Goal: Navigation & Orientation: Find specific page/section

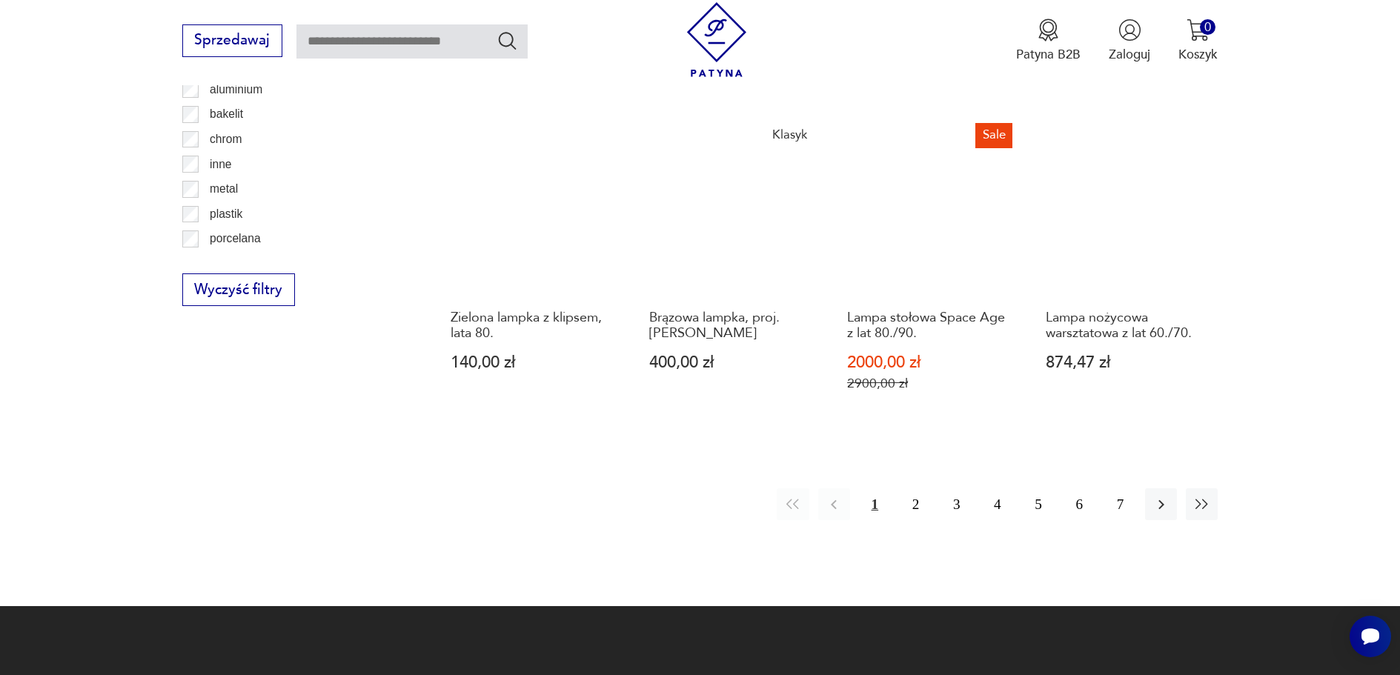
scroll to position [1405, 0]
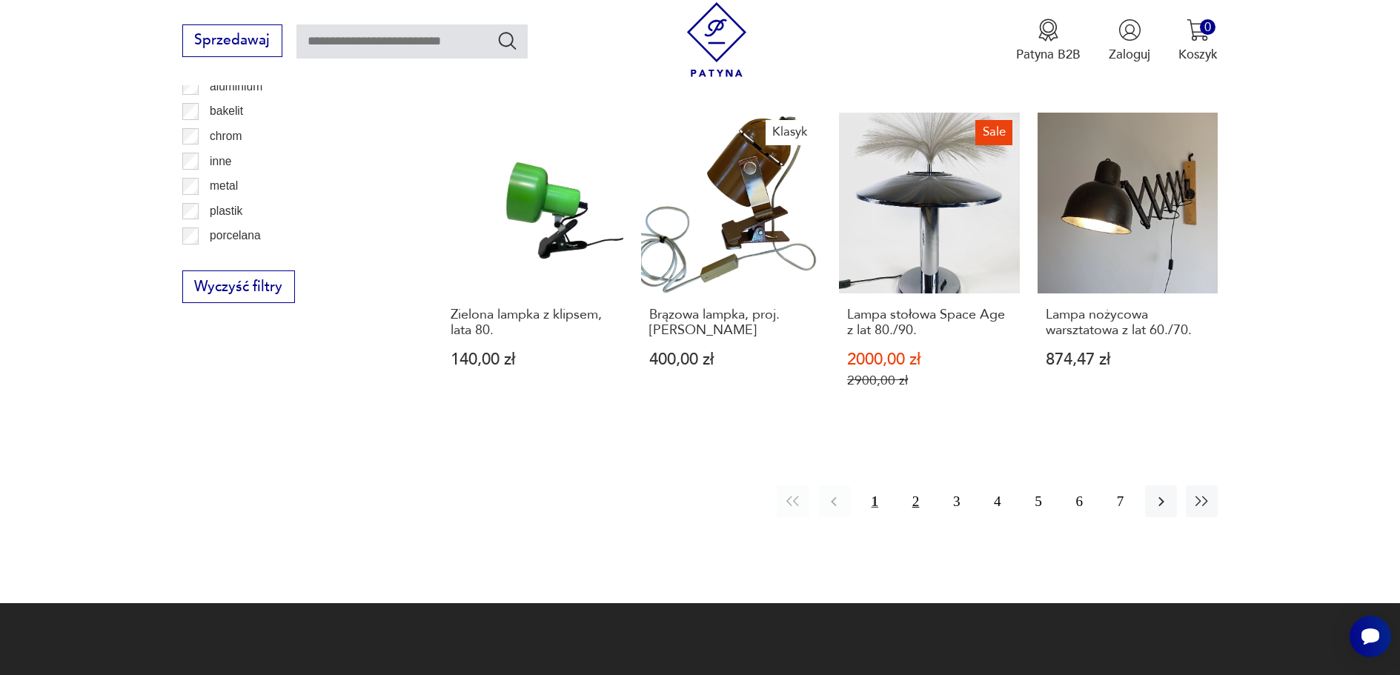
click at [916, 485] on button "2" at bounding box center [916, 501] width 32 height 32
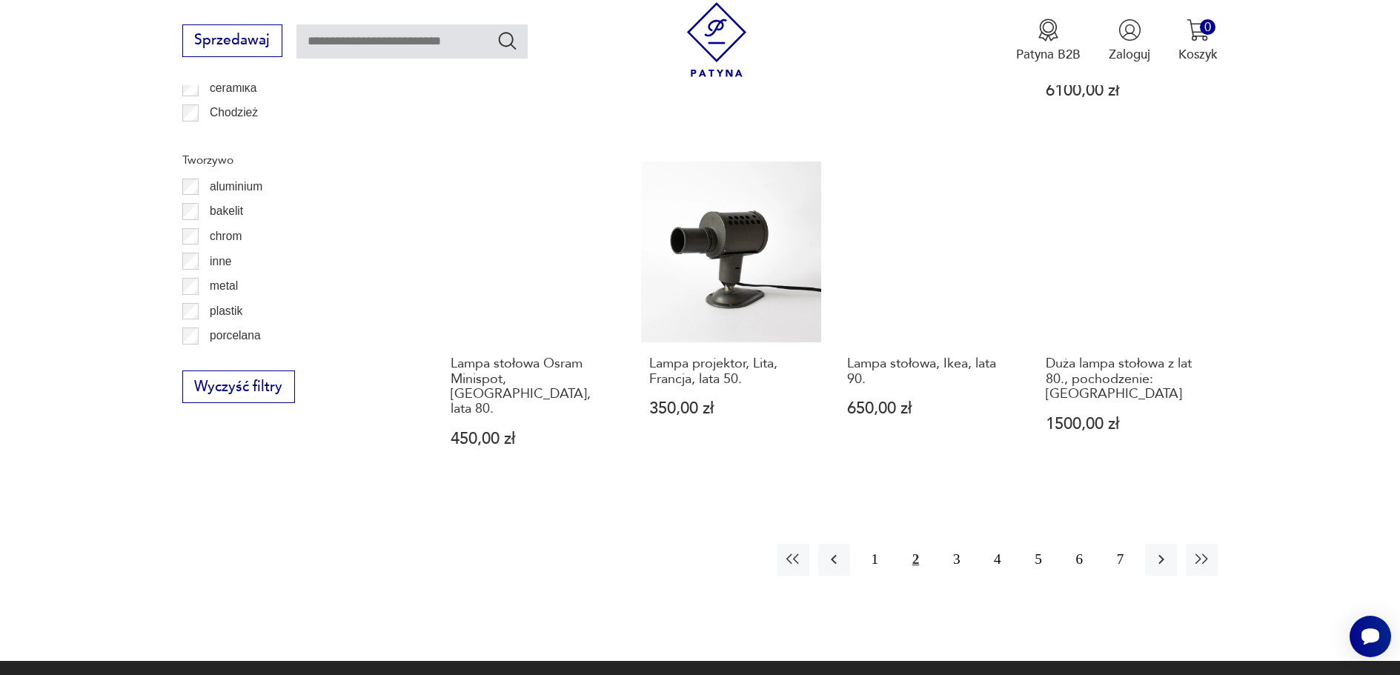
scroll to position [1331, 0]
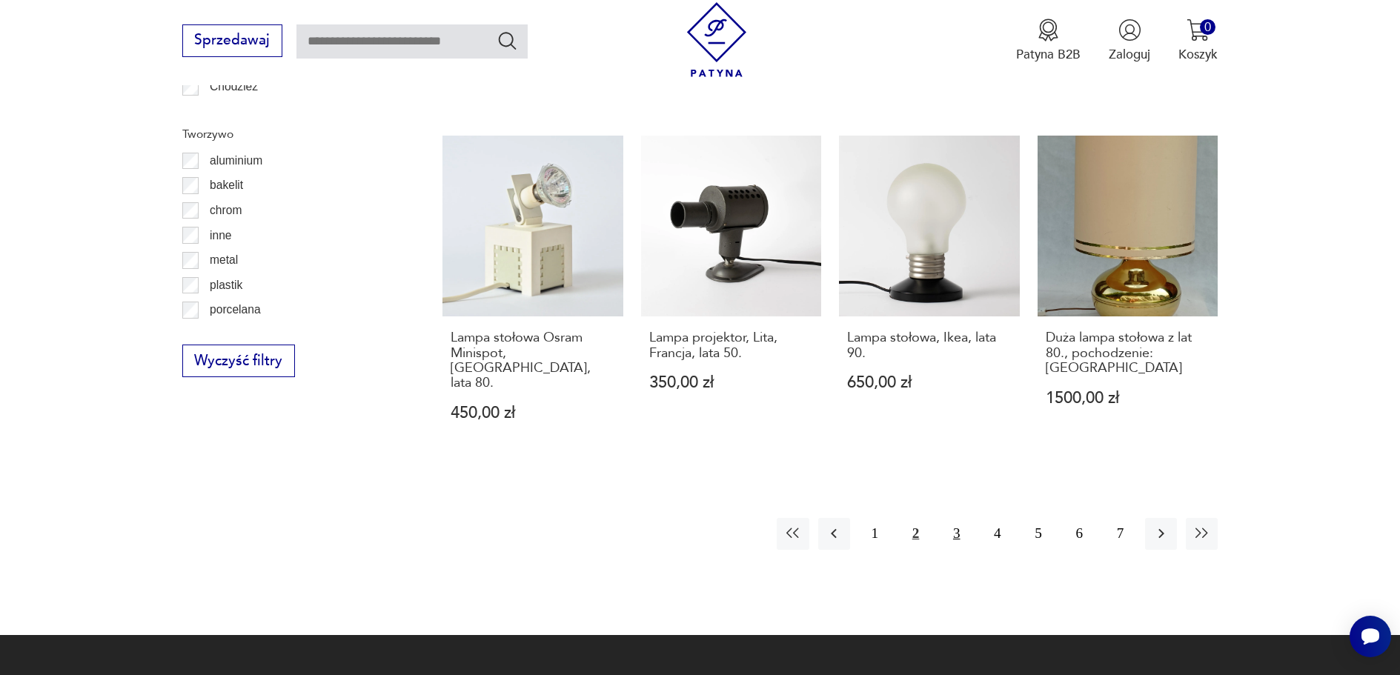
click at [955, 518] on button "3" at bounding box center [956, 534] width 32 height 32
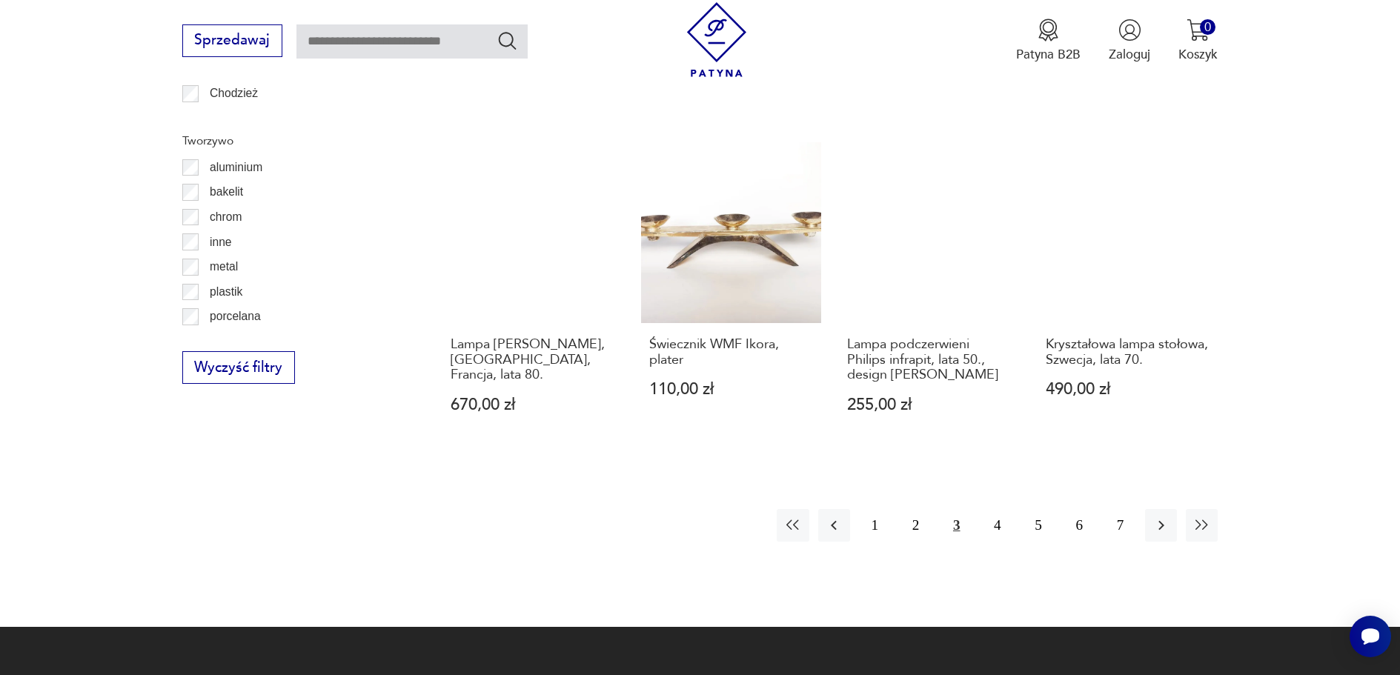
scroll to position [1331, 0]
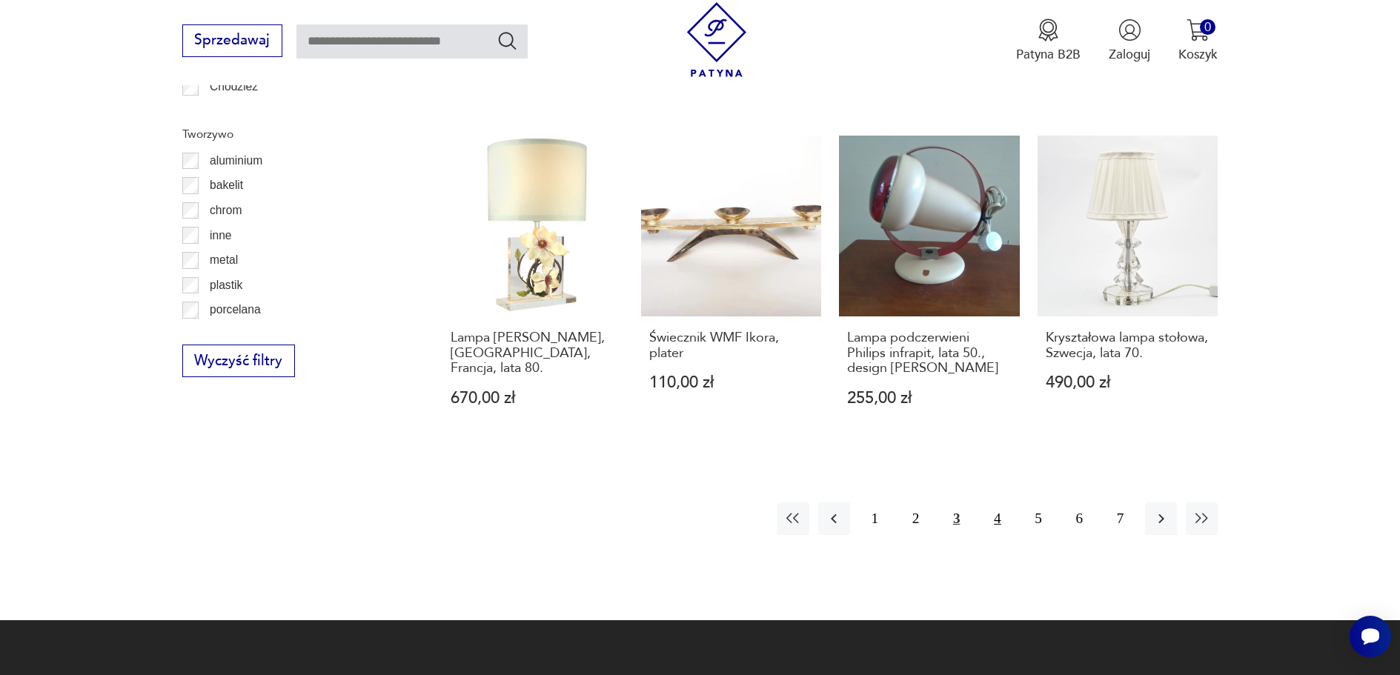
click at [997, 502] on button "4" at bounding box center [997, 518] width 32 height 32
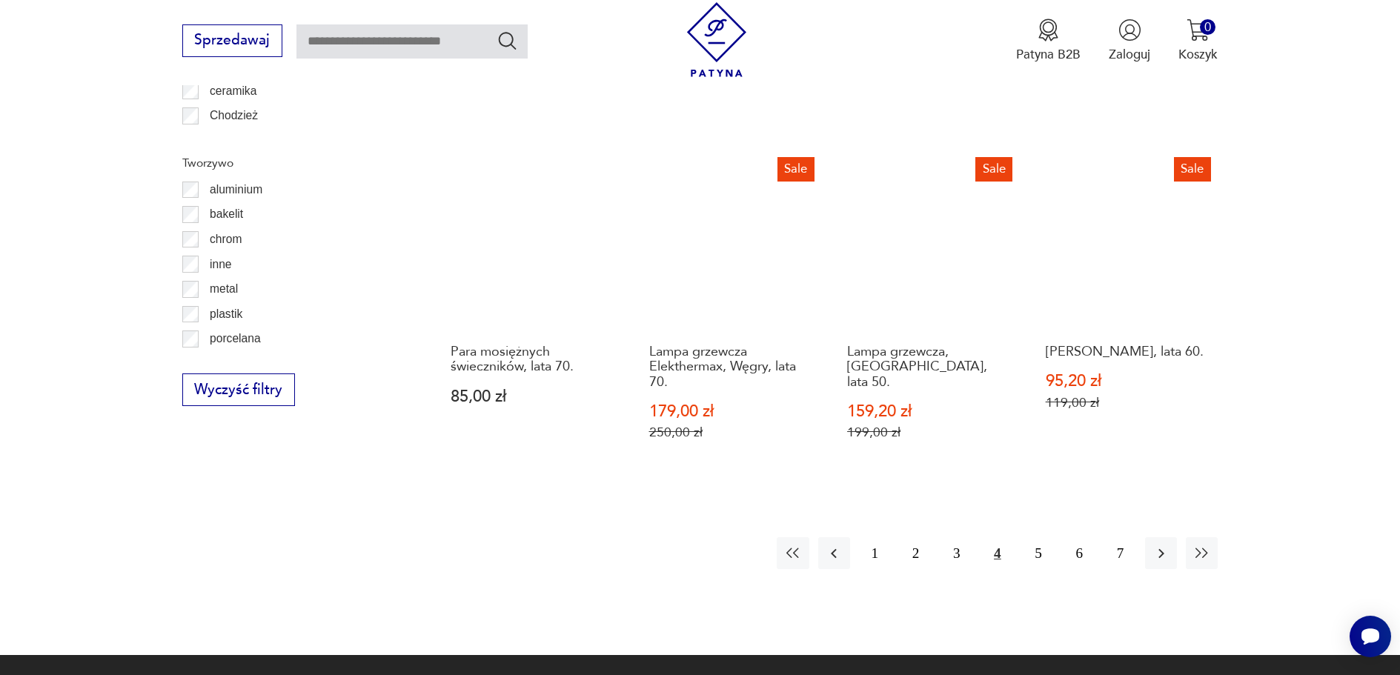
scroll to position [1331, 0]
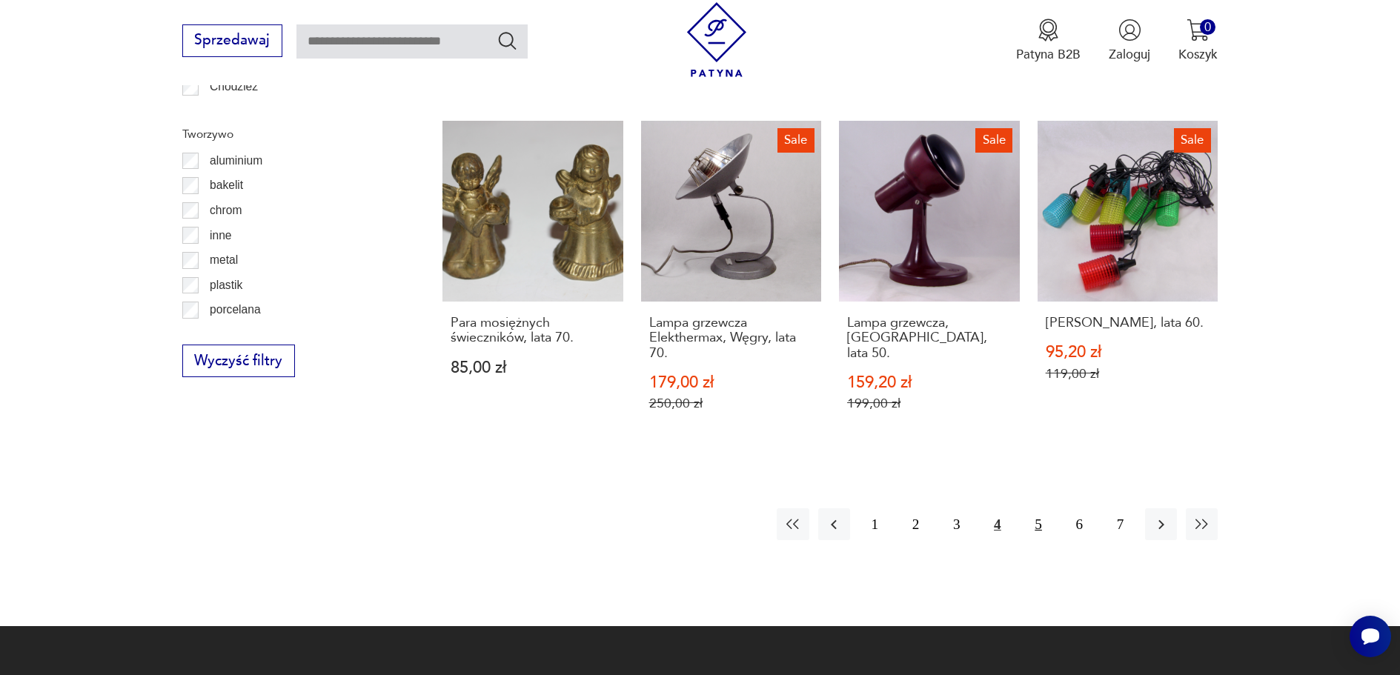
click at [1040, 508] on button "5" at bounding box center [1039, 524] width 32 height 32
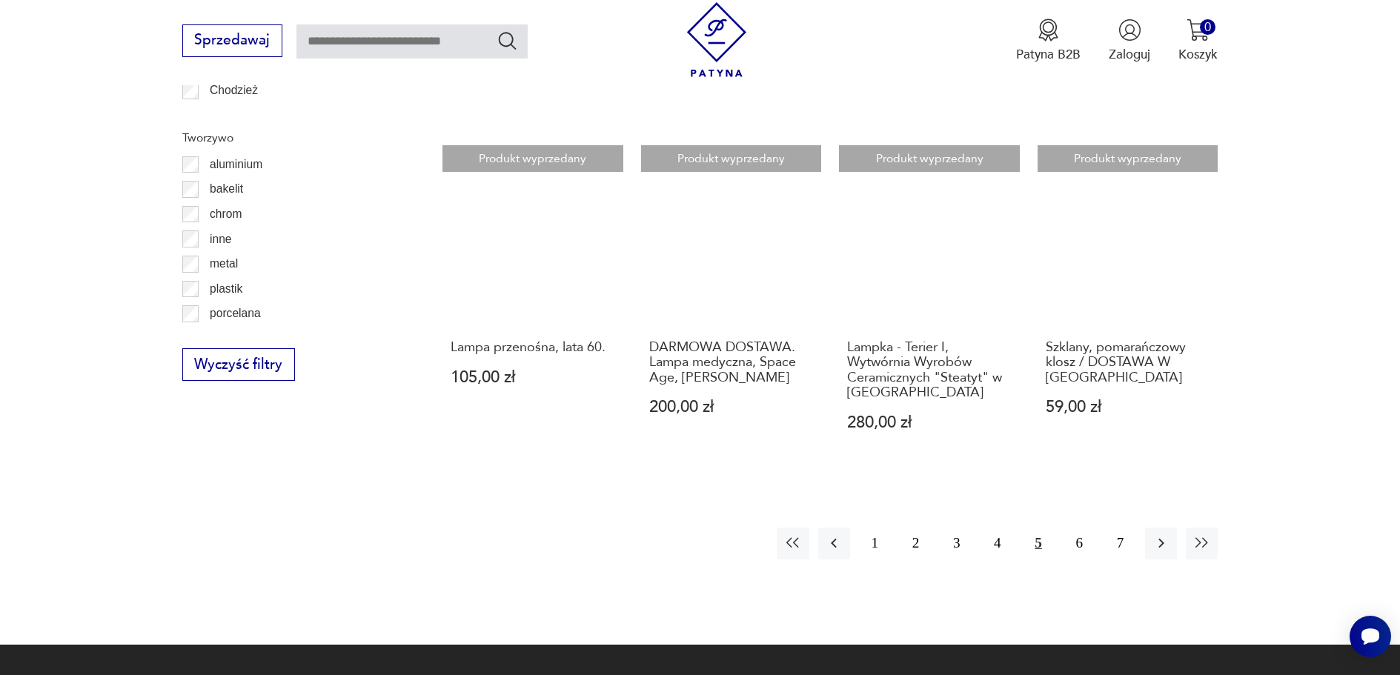
scroll to position [1405, 0]
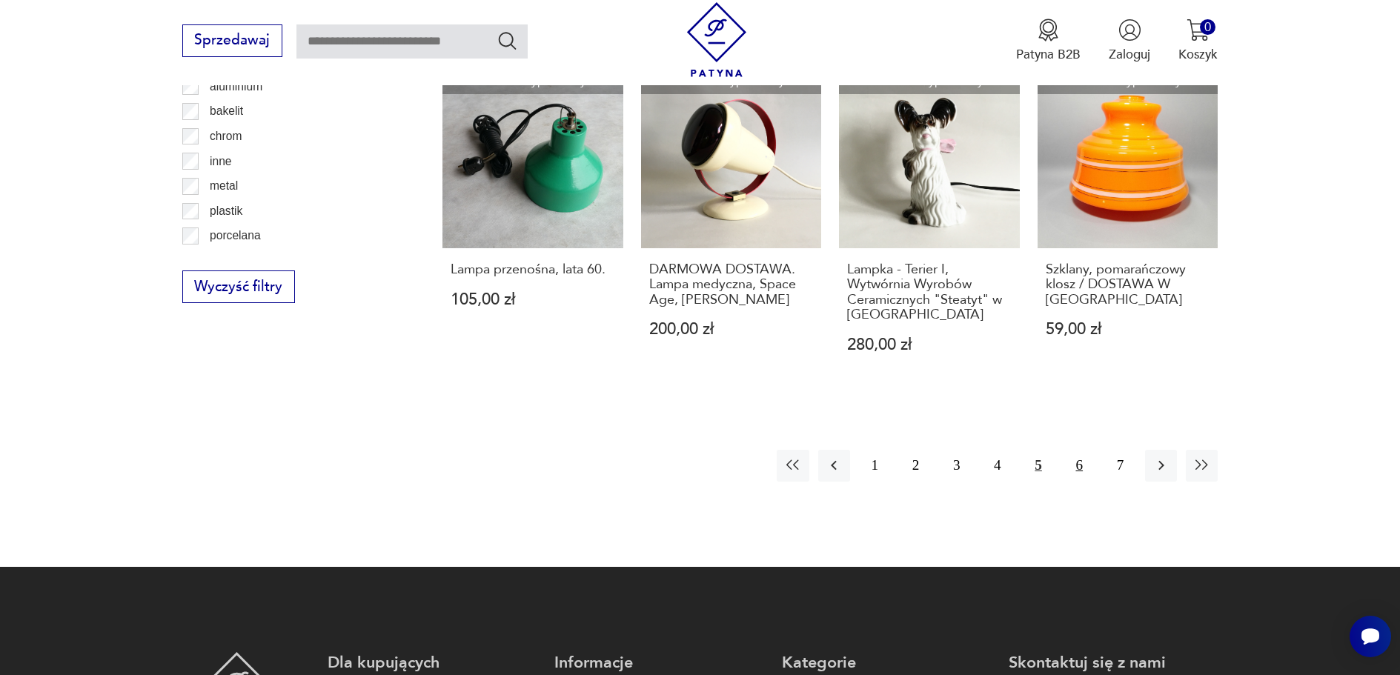
click at [1077, 450] on button "6" at bounding box center [1079, 466] width 32 height 32
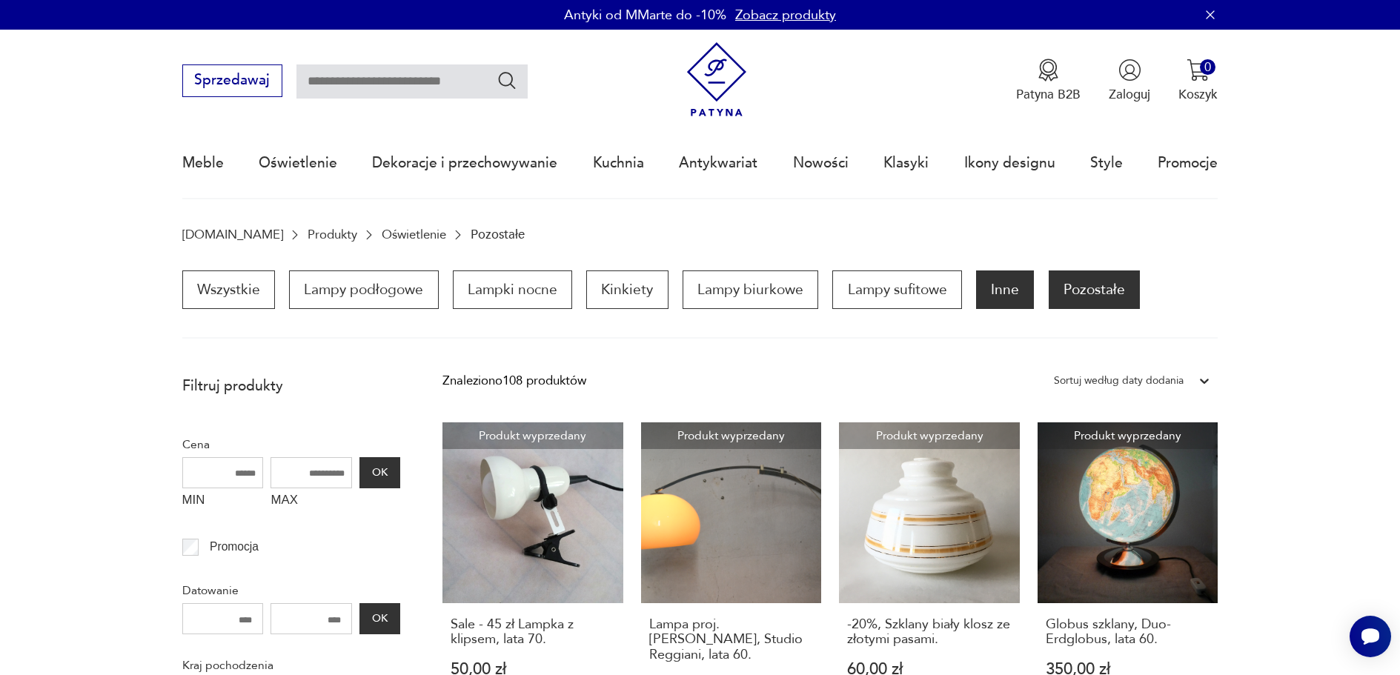
click at [1008, 287] on p "Inne" at bounding box center [1005, 289] width 58 height 39
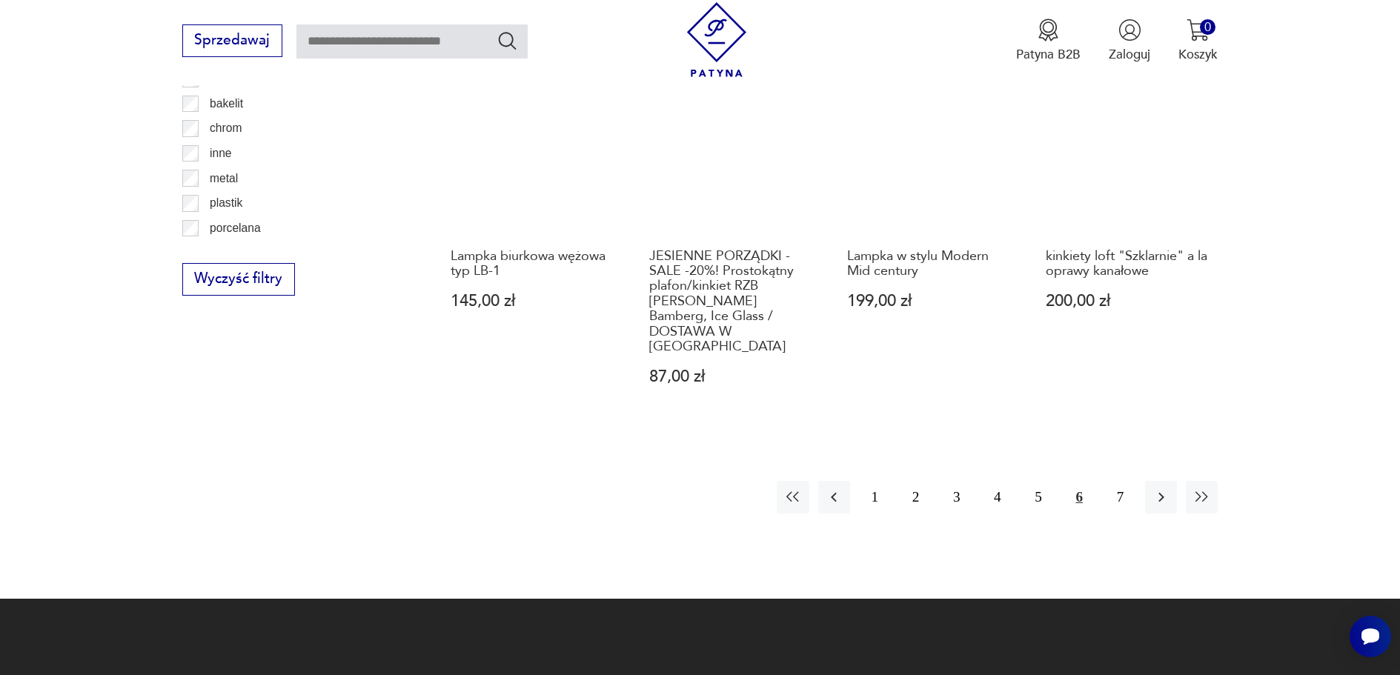
scroll to position [1857, 0]
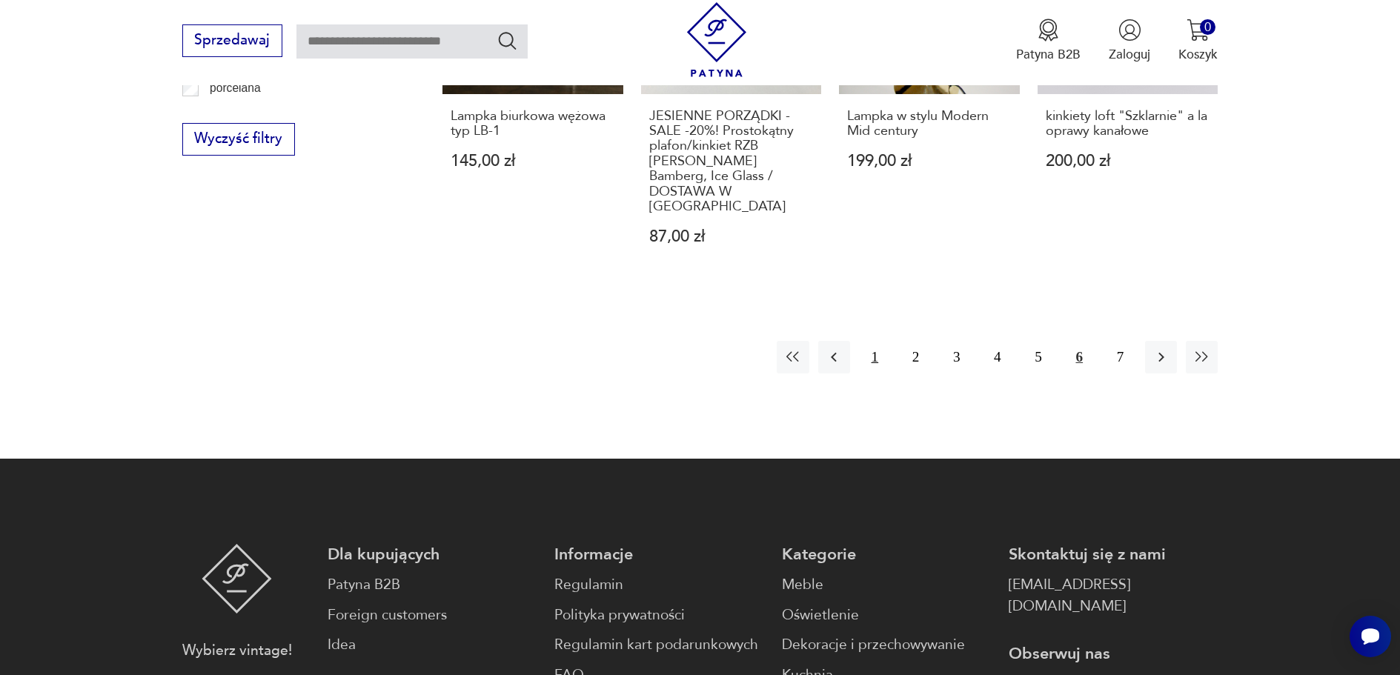
click at [875, 341] on button "1" at bounding box center [875, 357] width 32 height 32
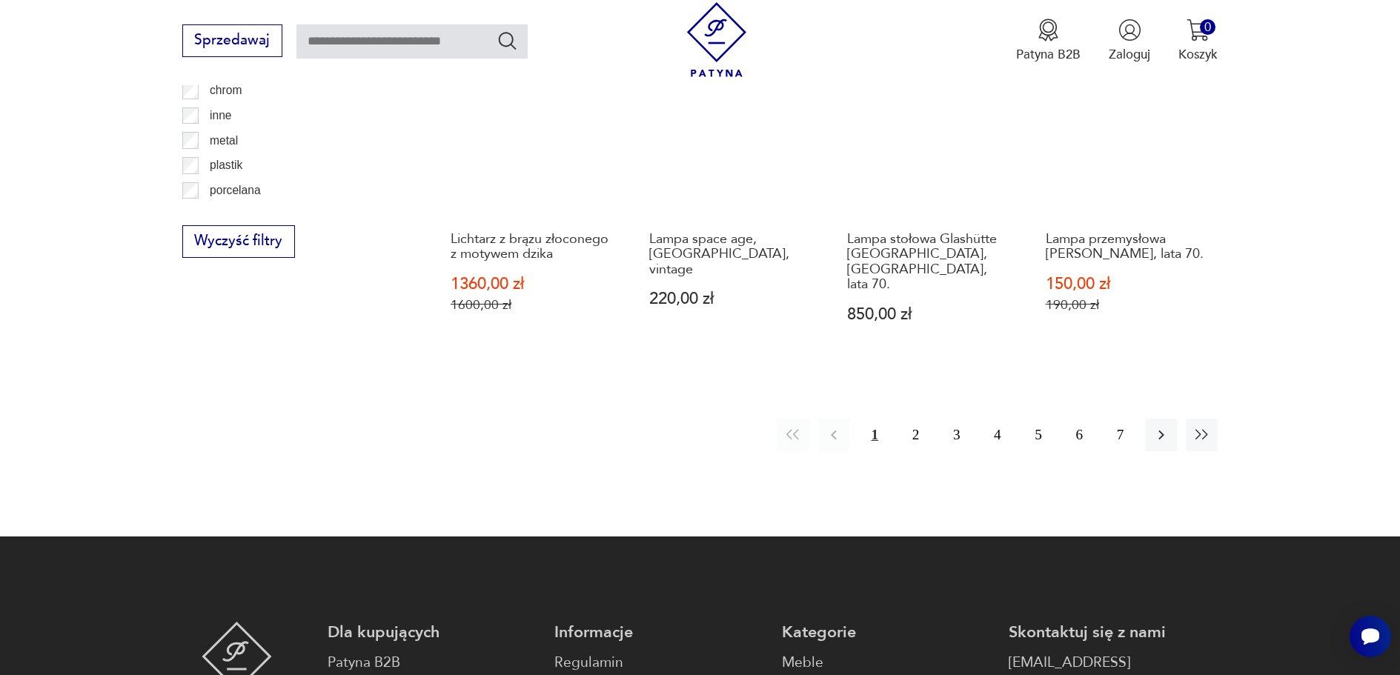
scroll to position [1857, 0]
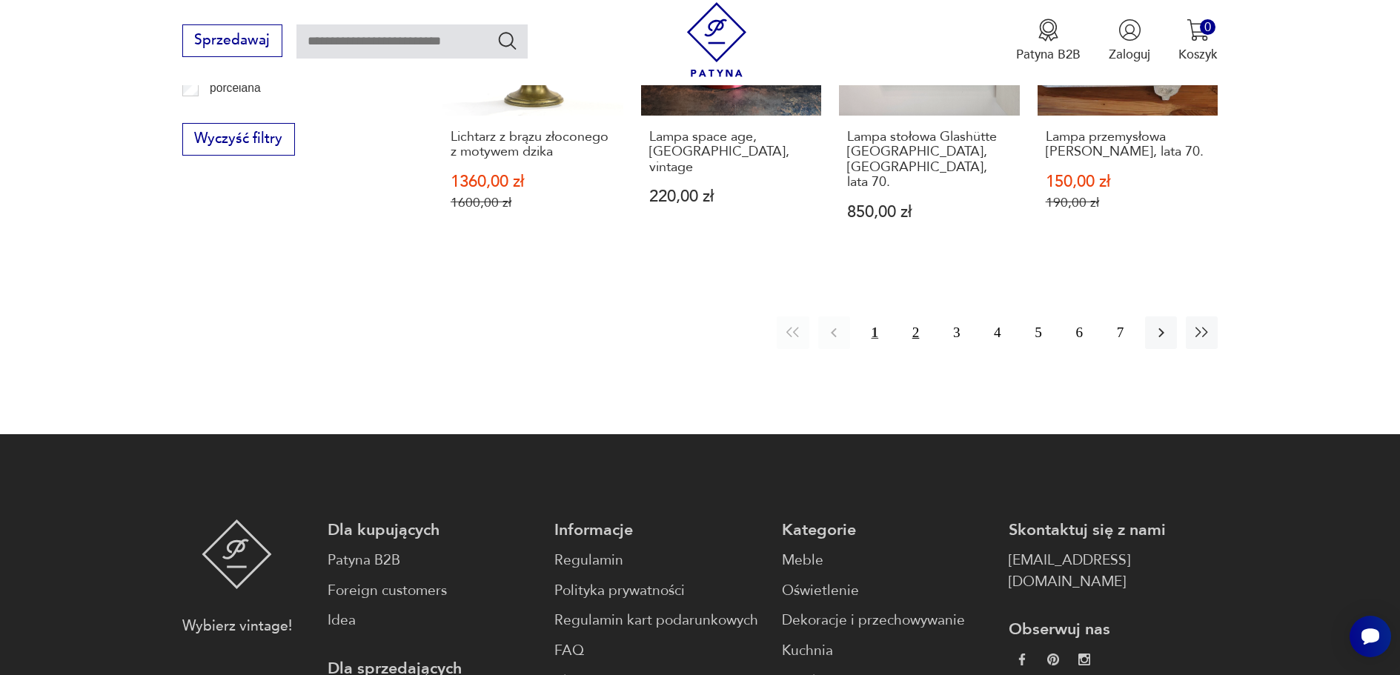
click at [917, 316] on button "2" at bounding box center [916, 332] width 32 height 32
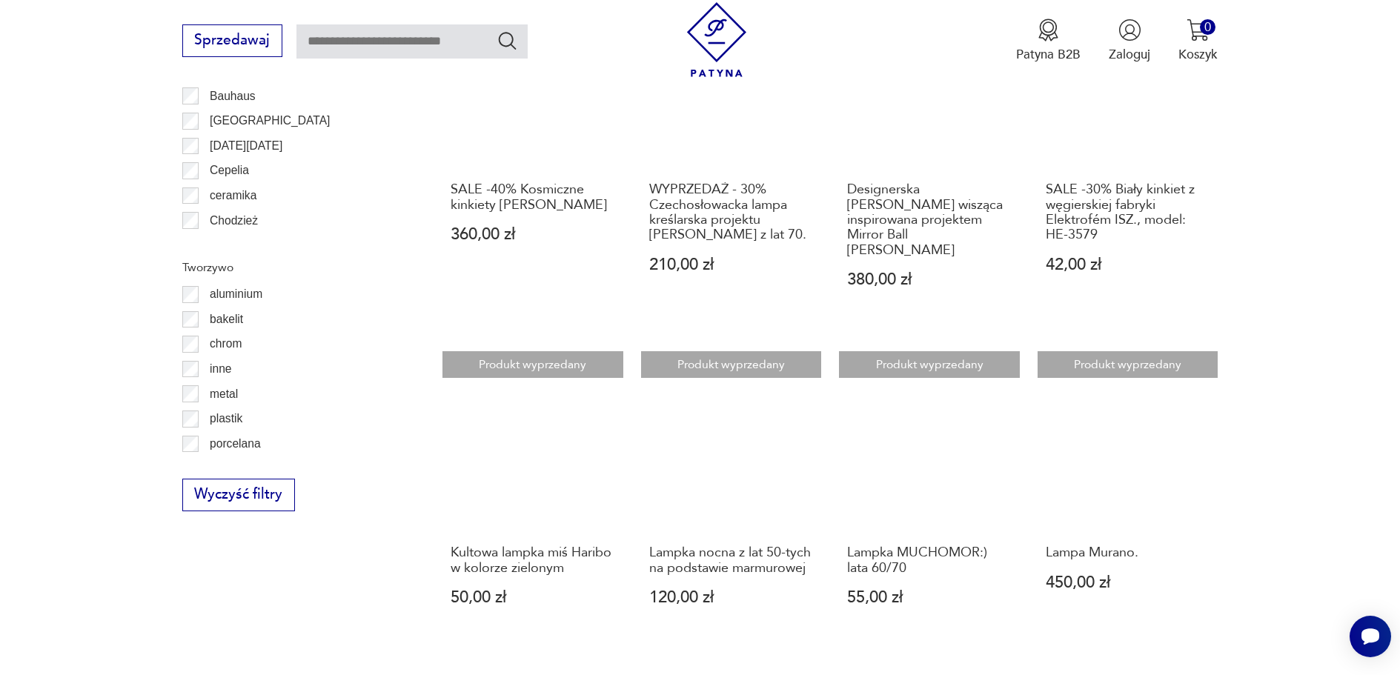
scroll to position [1635, 0]
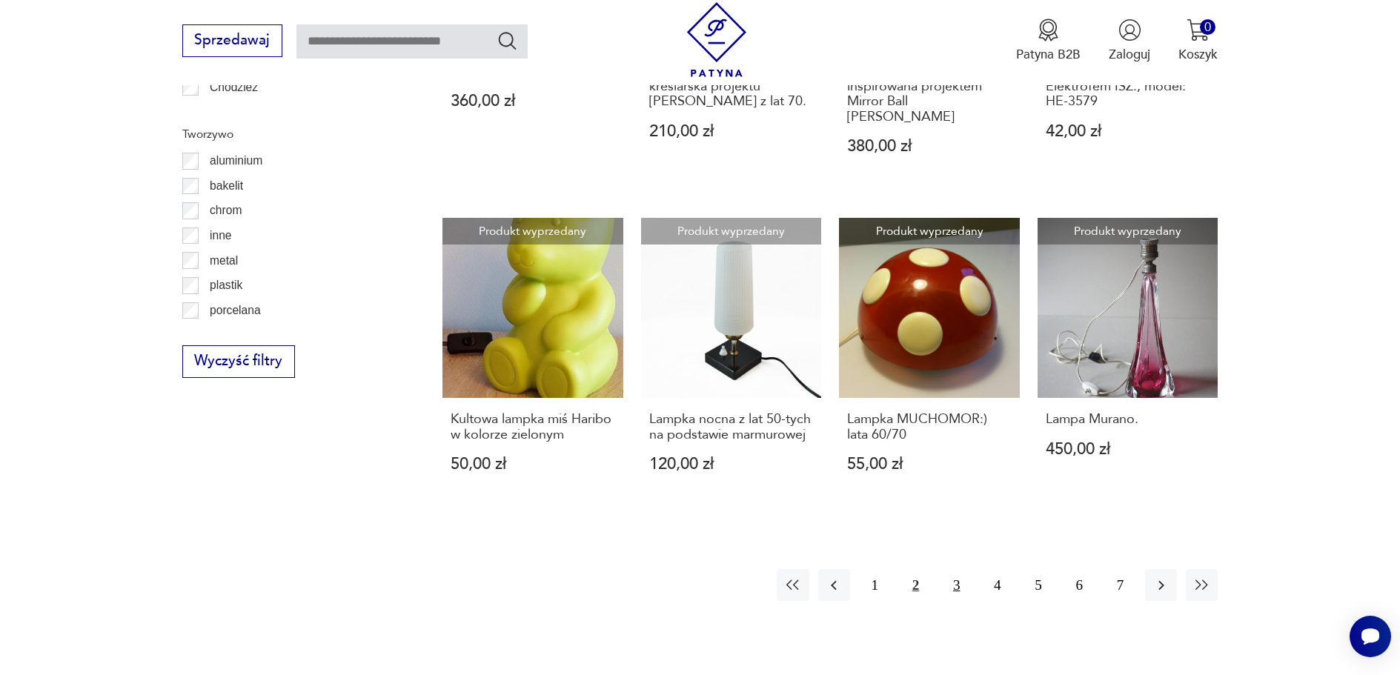
click at [955, 569] on button "3" at bounding box center [956, 585] width 32 height 32
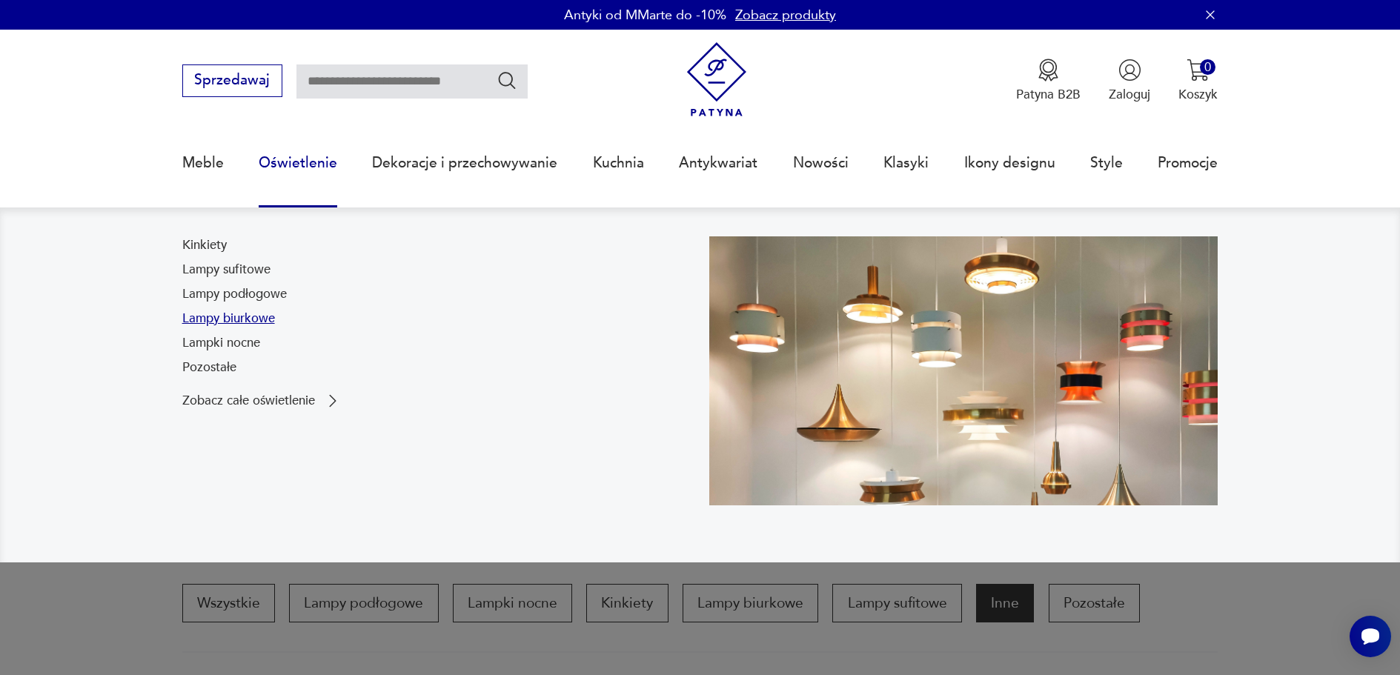
click at [250, 316] on link "Lampy biurkowe" at bounding box center [228, 319] width 93 height 18
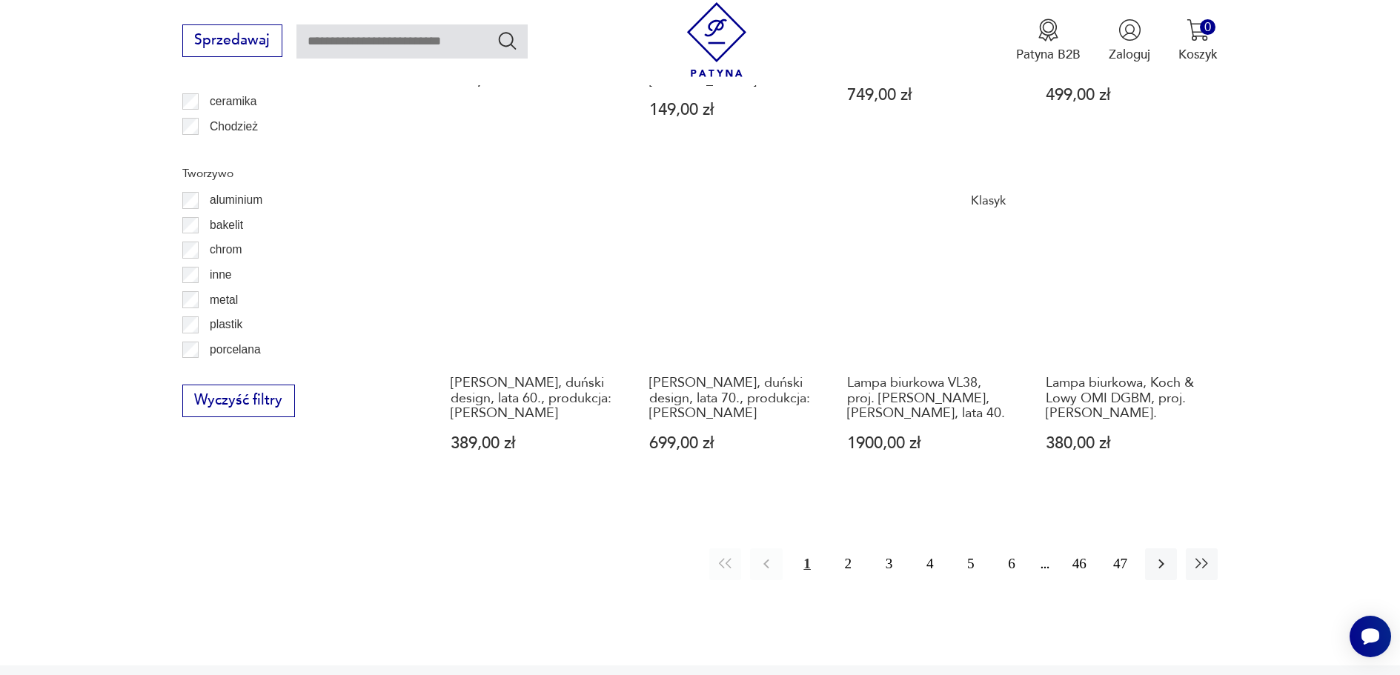
scroll to position [1700, 0]
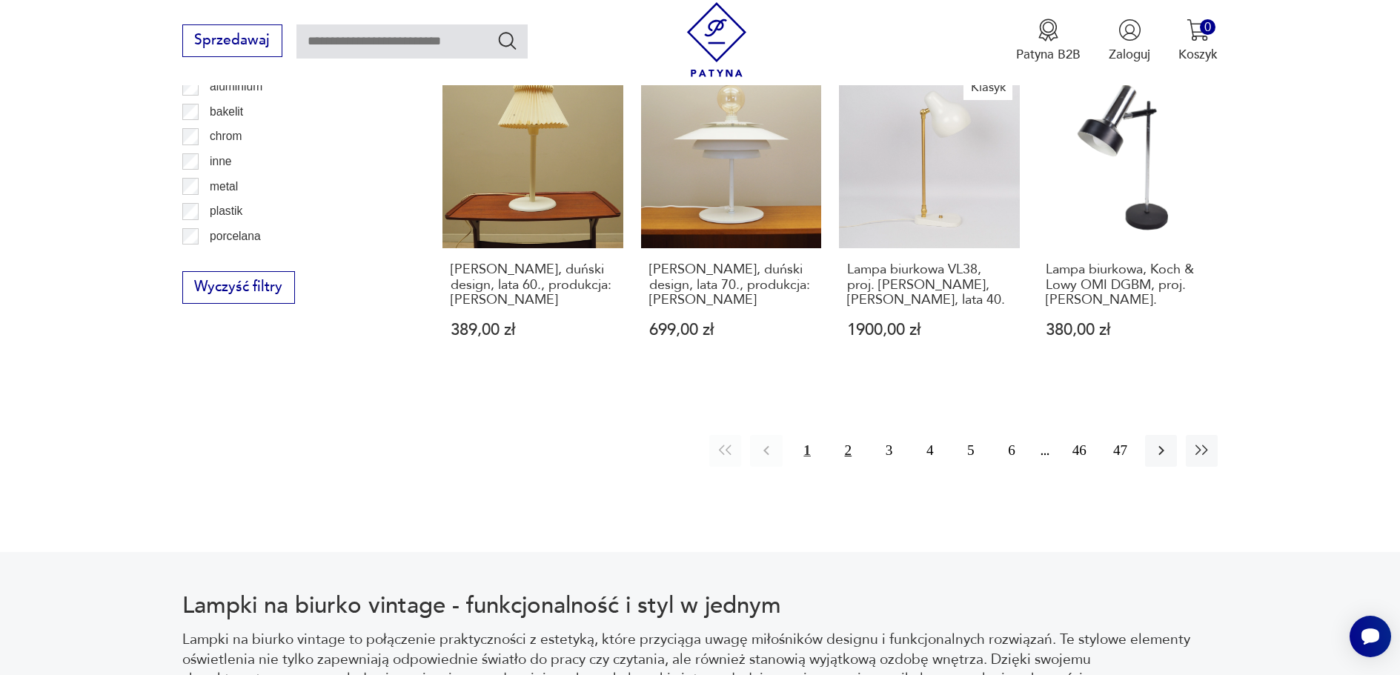
click at [848, 435] on button "2" at bounding box center [848, 451] width 32 height 32
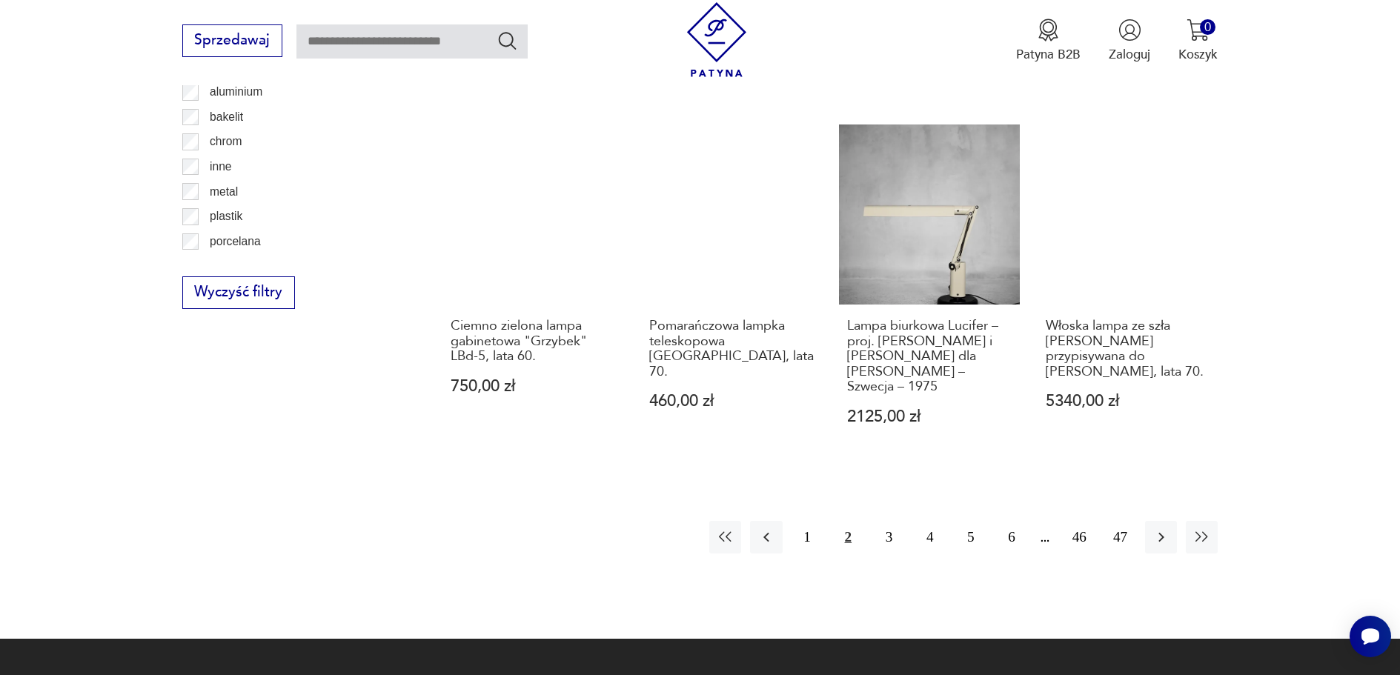
scroll to position [1774, 0]
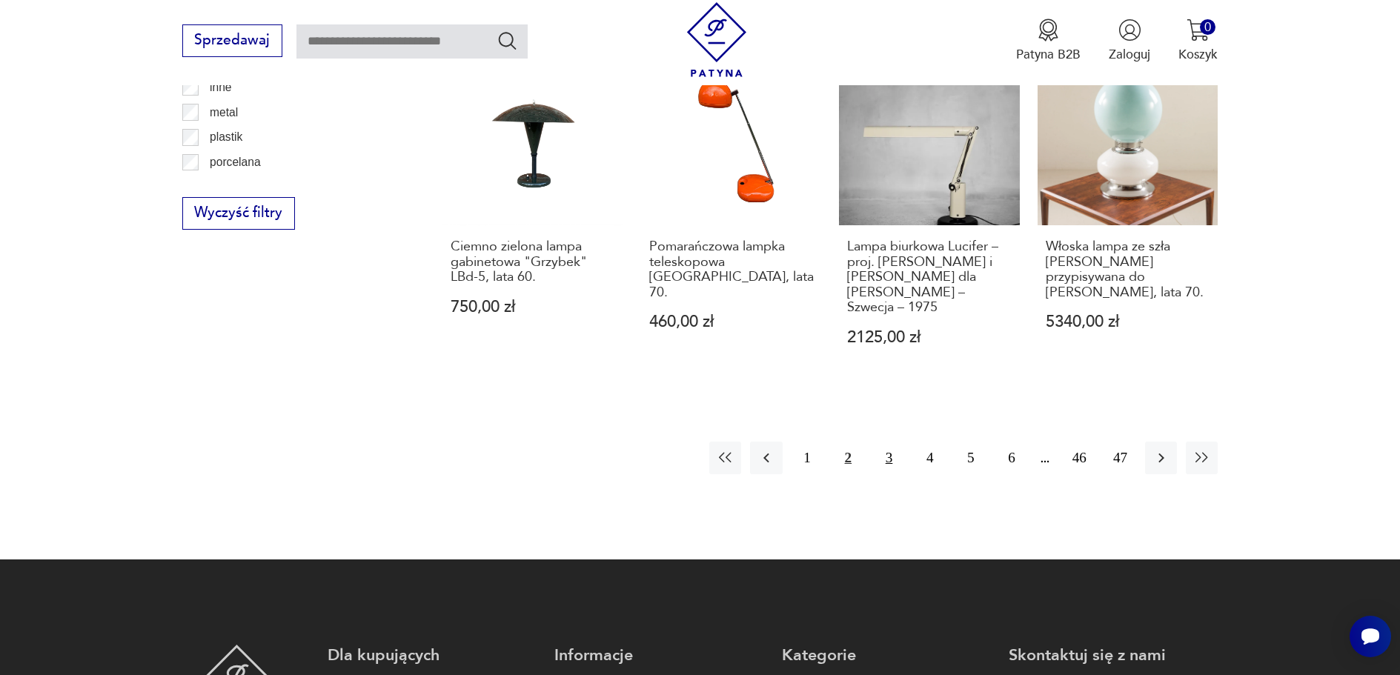
click at [888, 442] on button "3" at bounding box center [889, 458] width 32 height 32
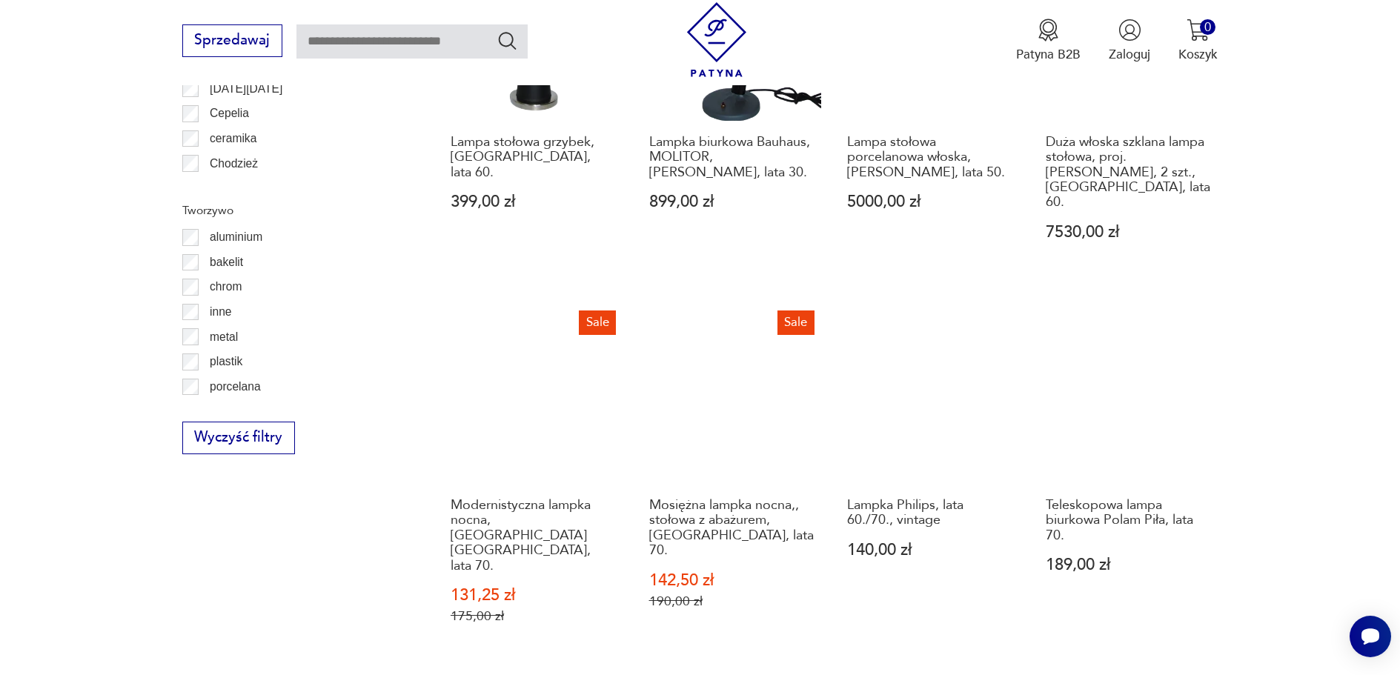
scroll to position [1774, 0]
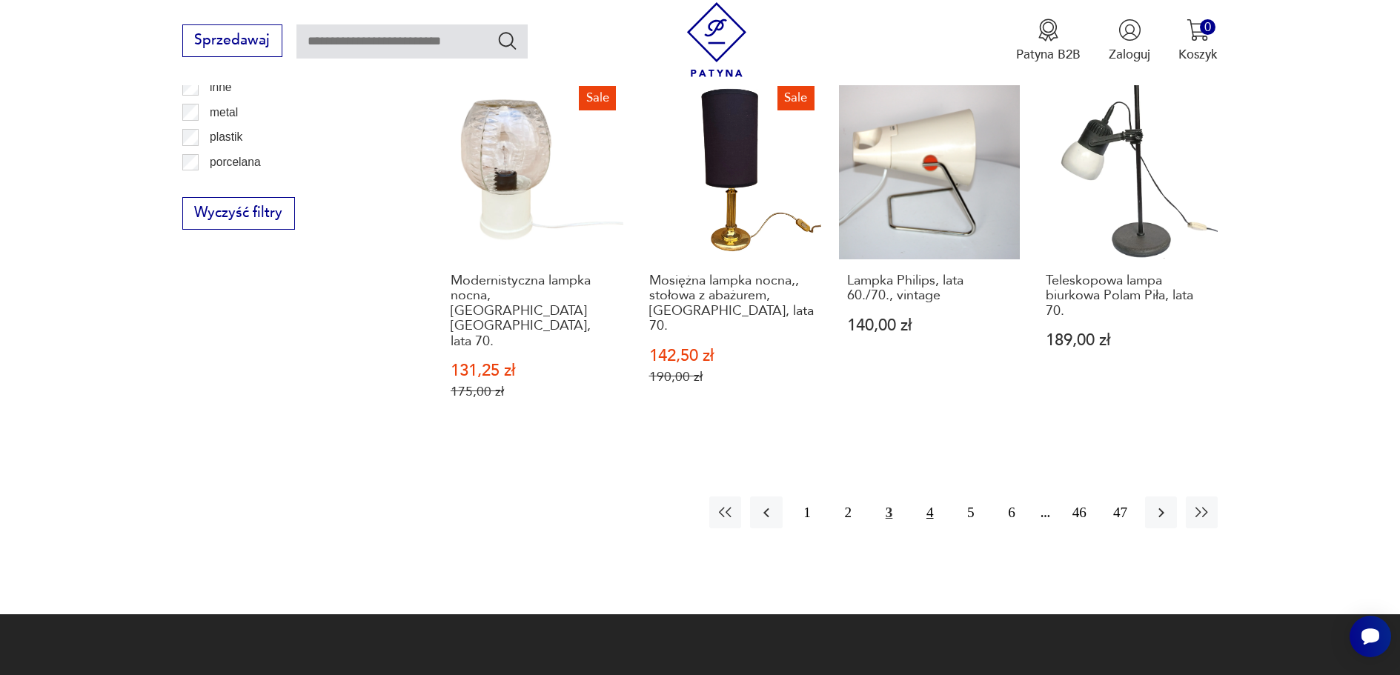
click at [931, 496] on button "4" at bounding box center [930, 512] width 32 height 32
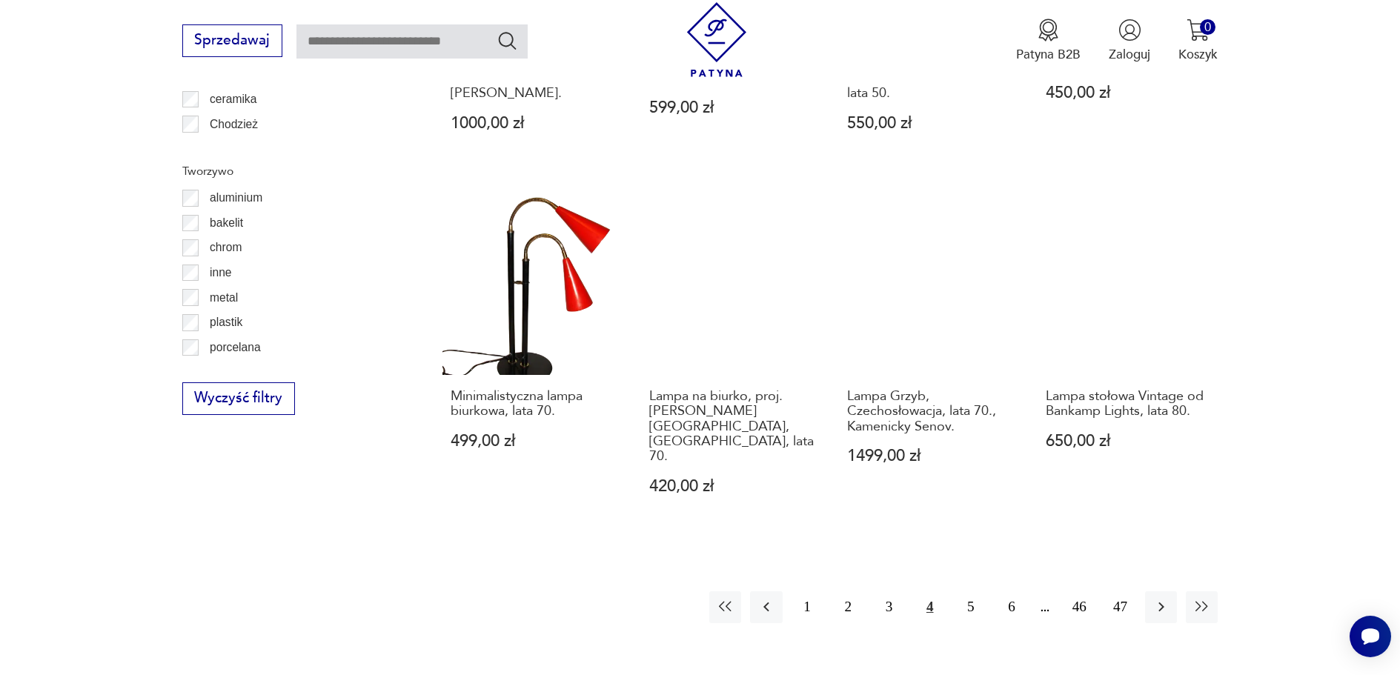
scroll to position [1700, 0]
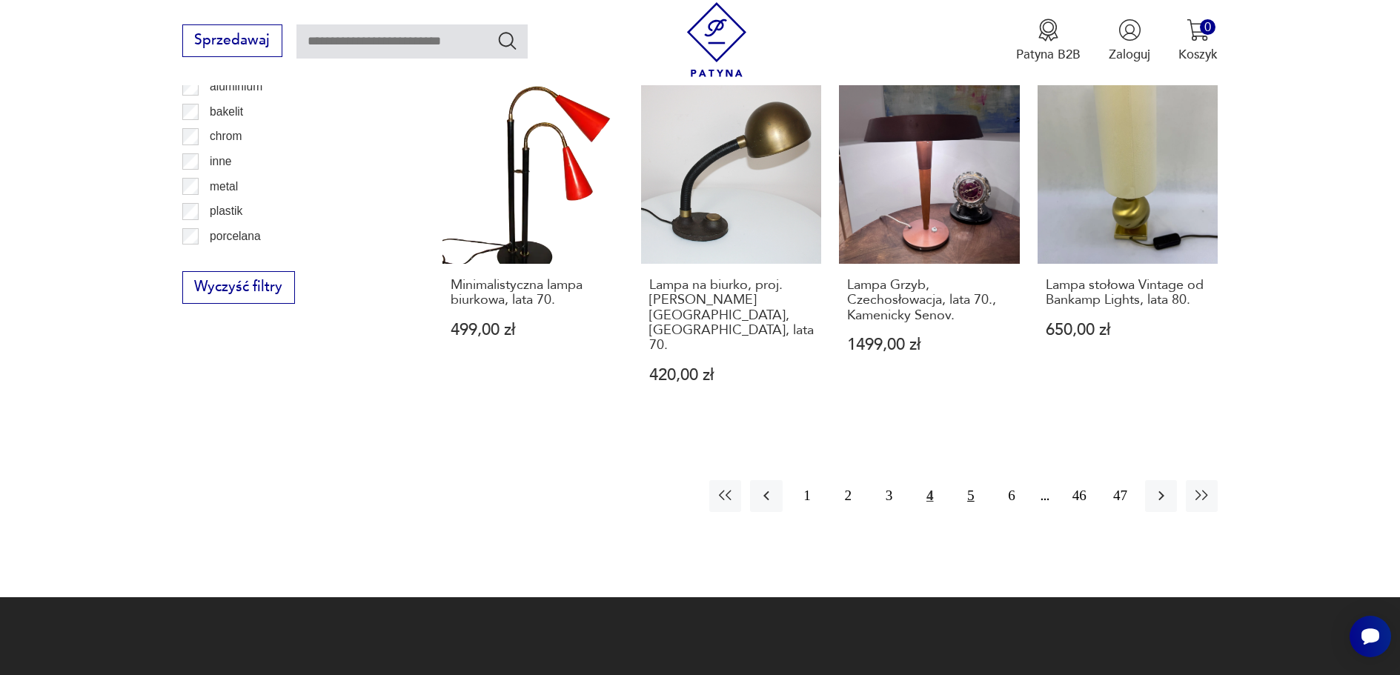
click at [971, 480] on button "5" at bounding box center [970, 496] width 32 height 32
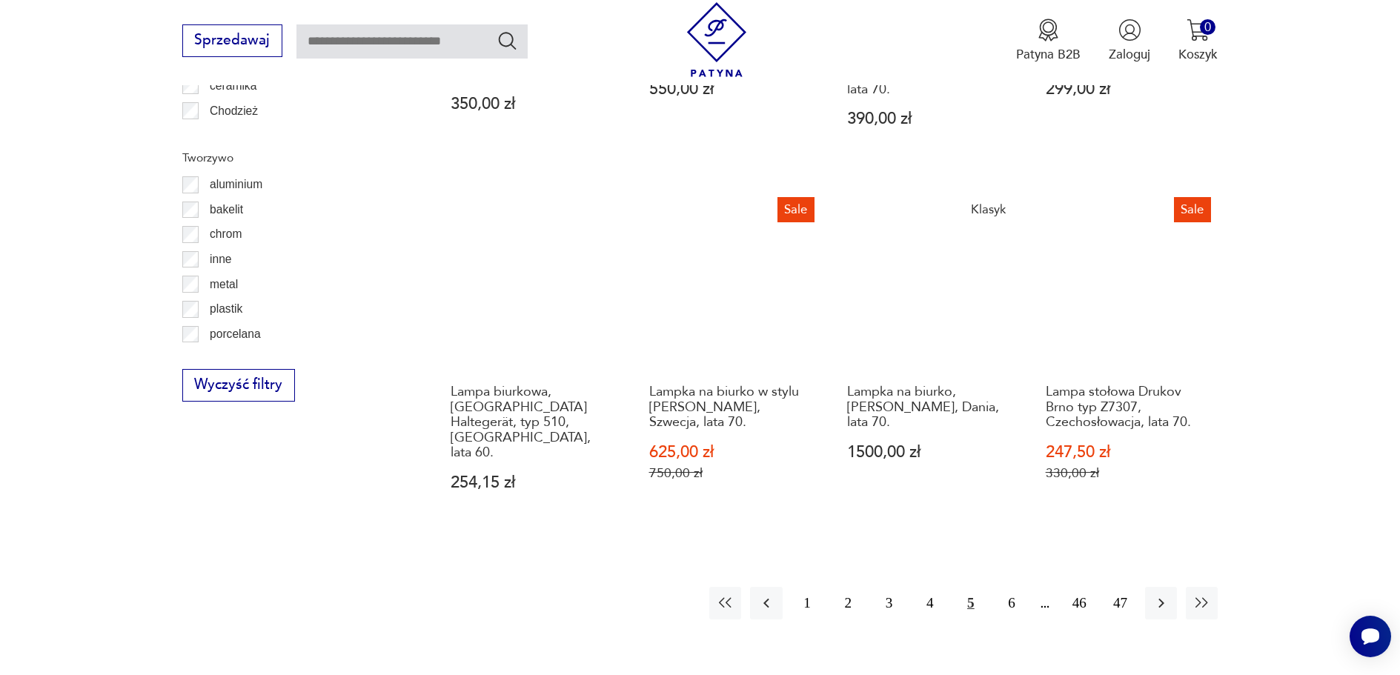
scroll to position [1626, 0]
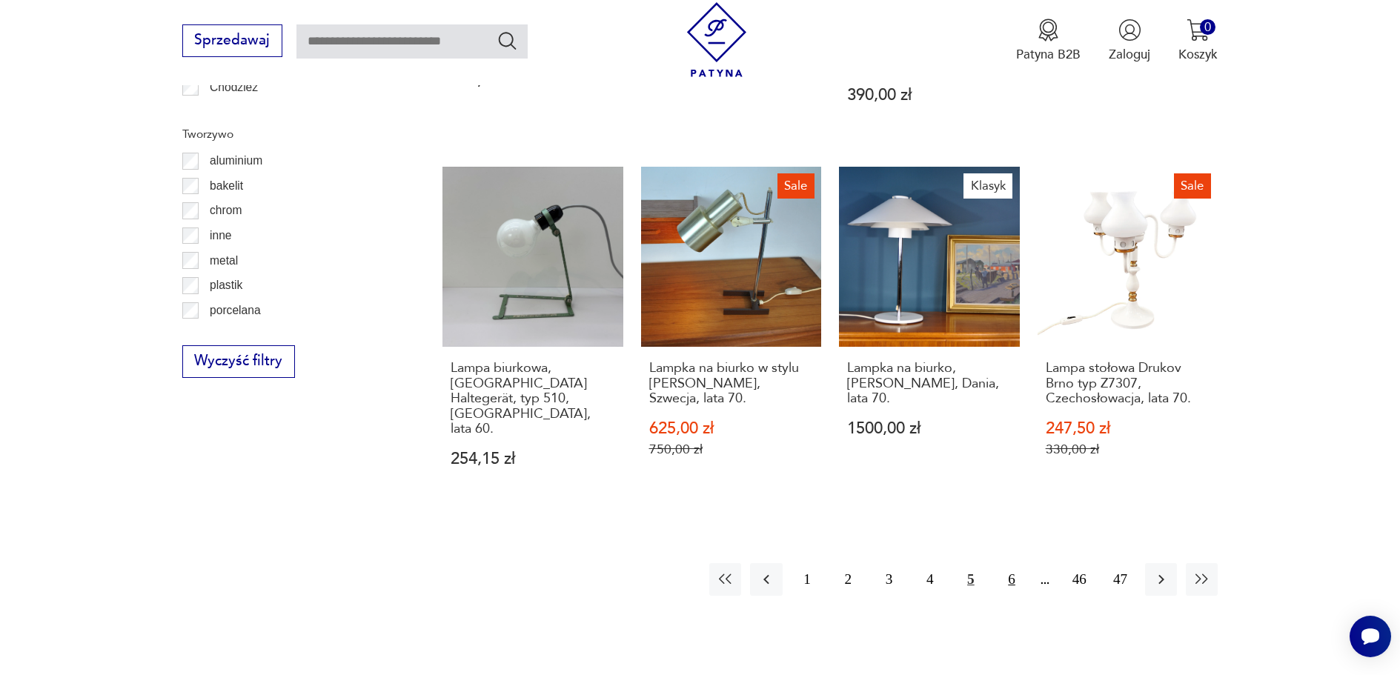
click at [1010, 563] on button "6" at bounding box center [1012, 579] width 32 height 32
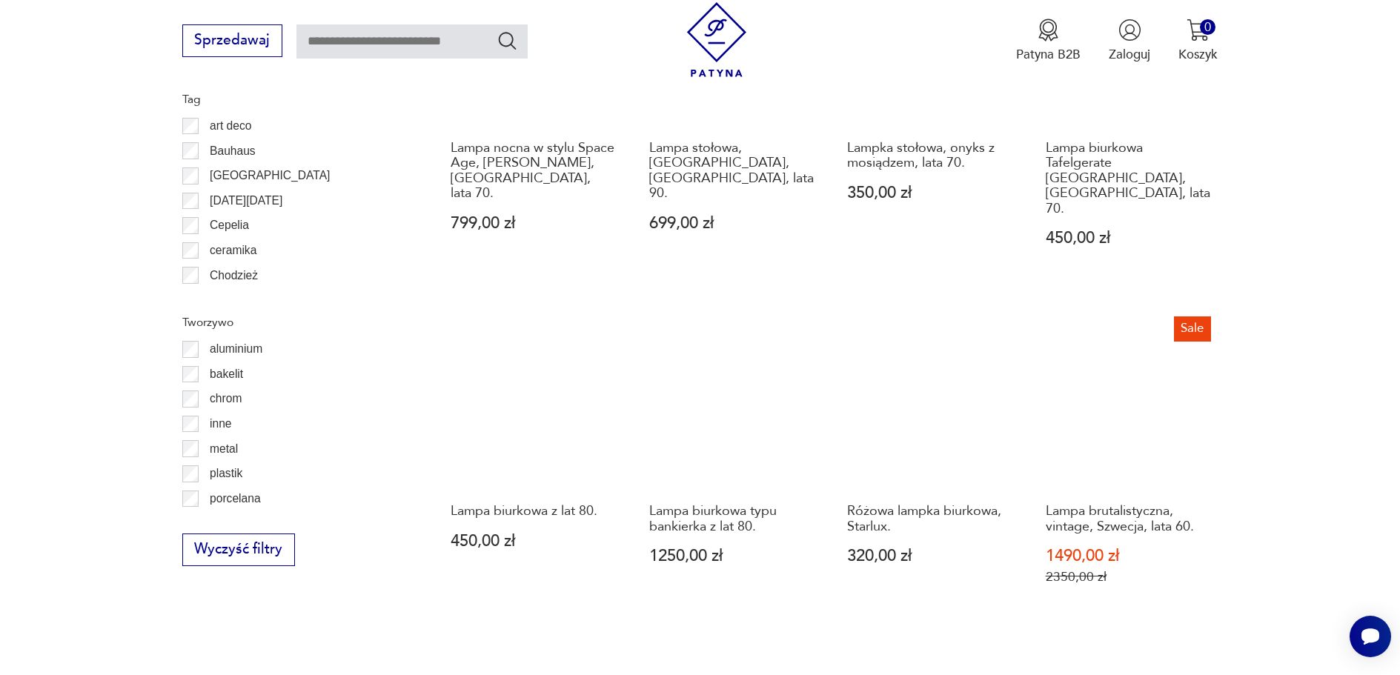
scroll to position [1552, 0]
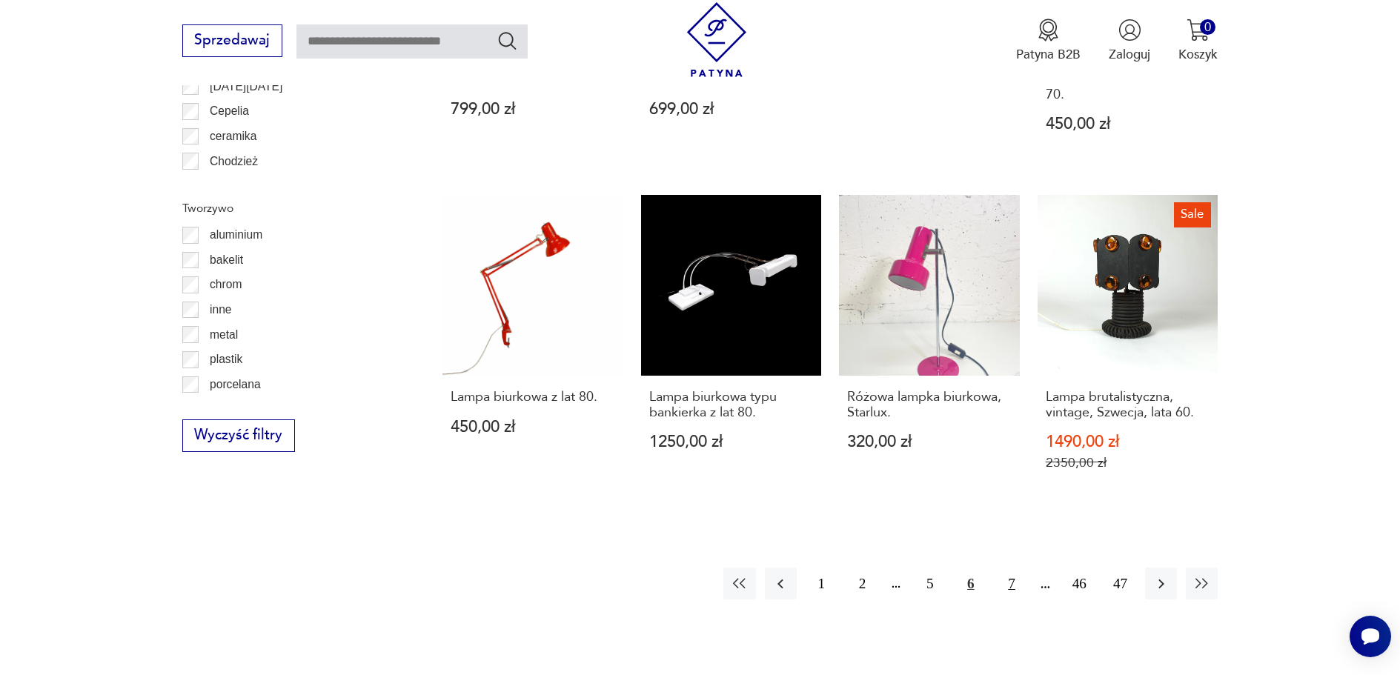
click at [1012, 568] on button "7" at bounding box center [1012, 584] width 32 height 32
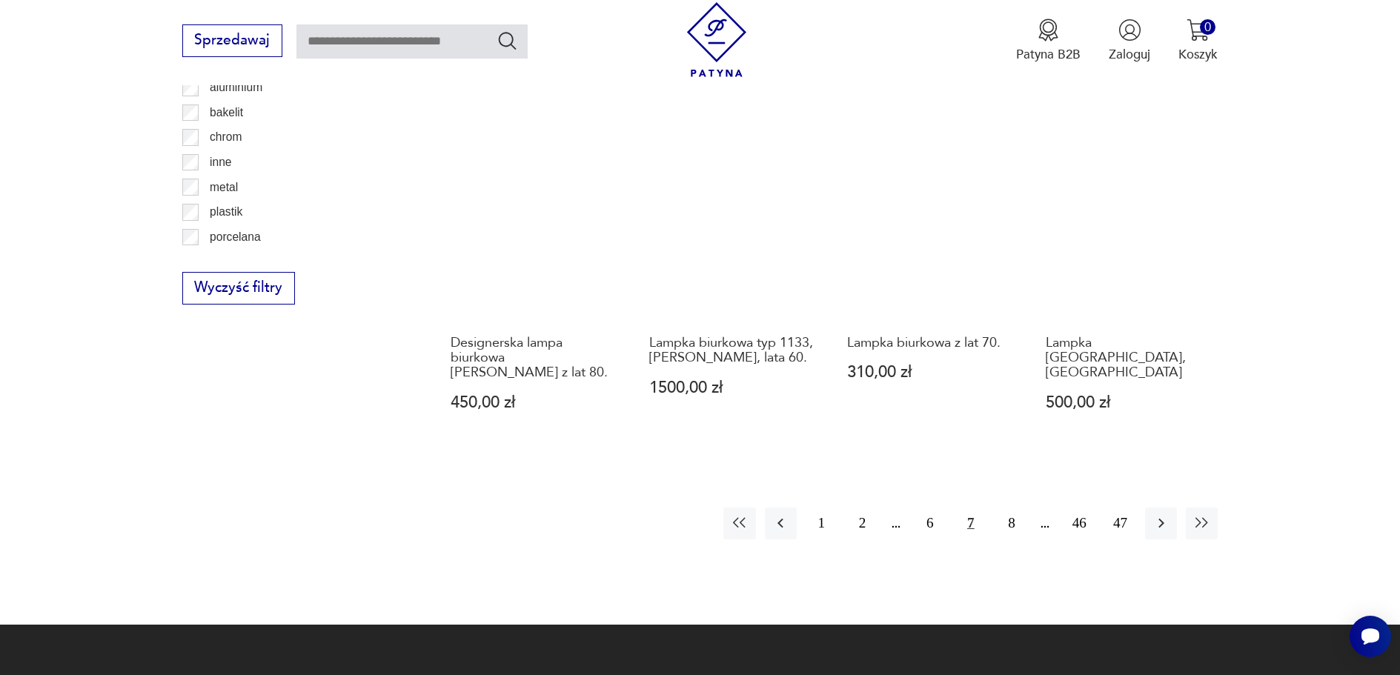
scroll to position [1700, 0]
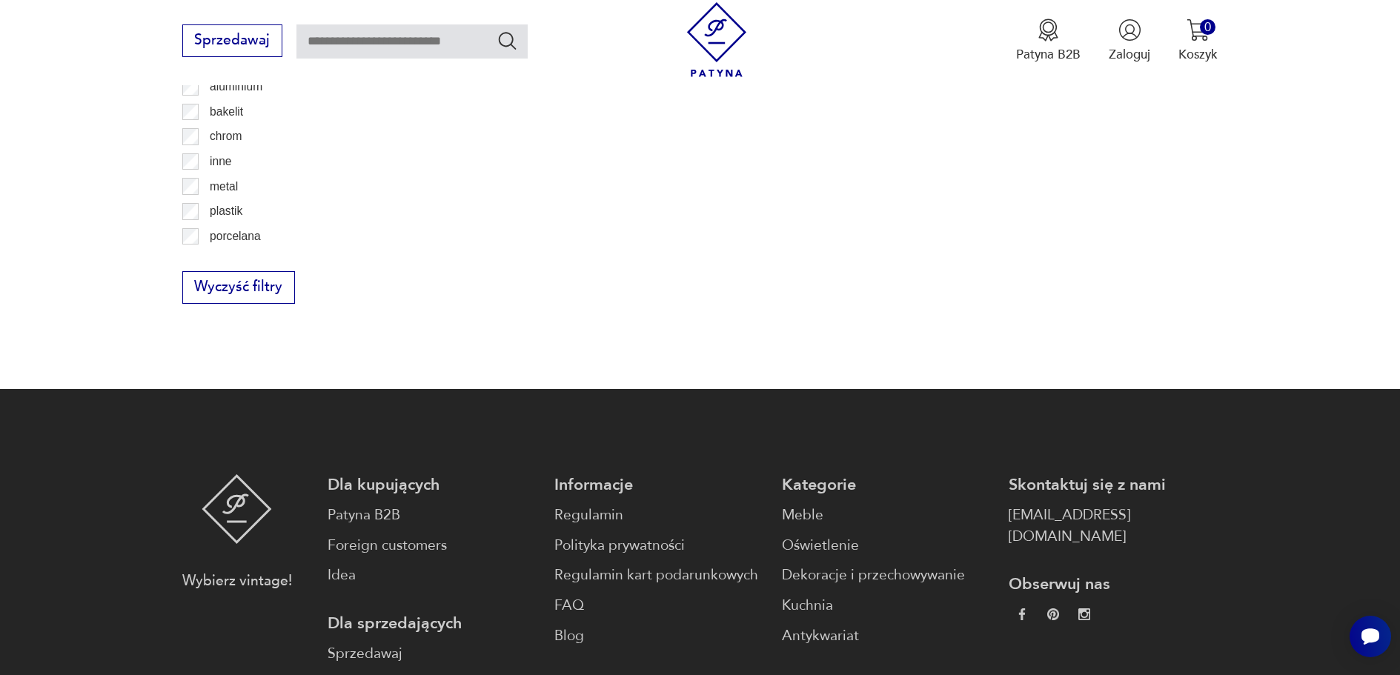
scroll to position [1774, 0]
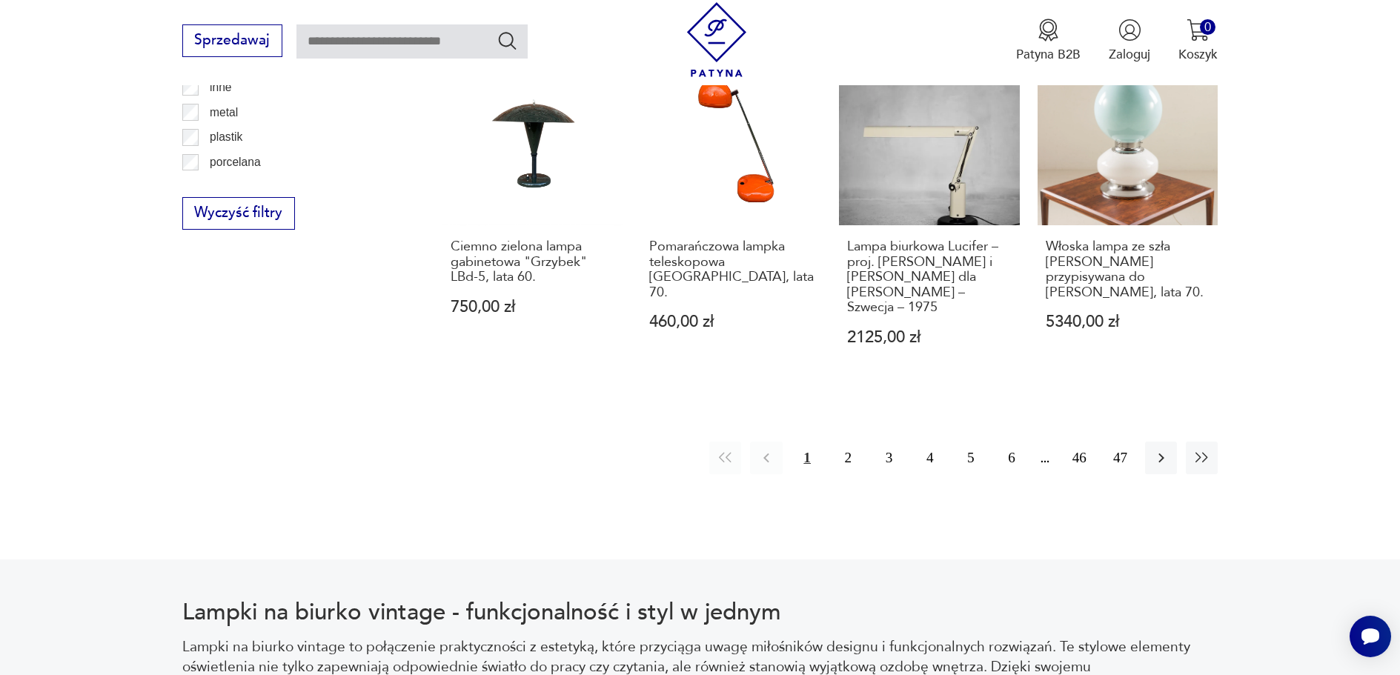
scroll to position [1700, 0]
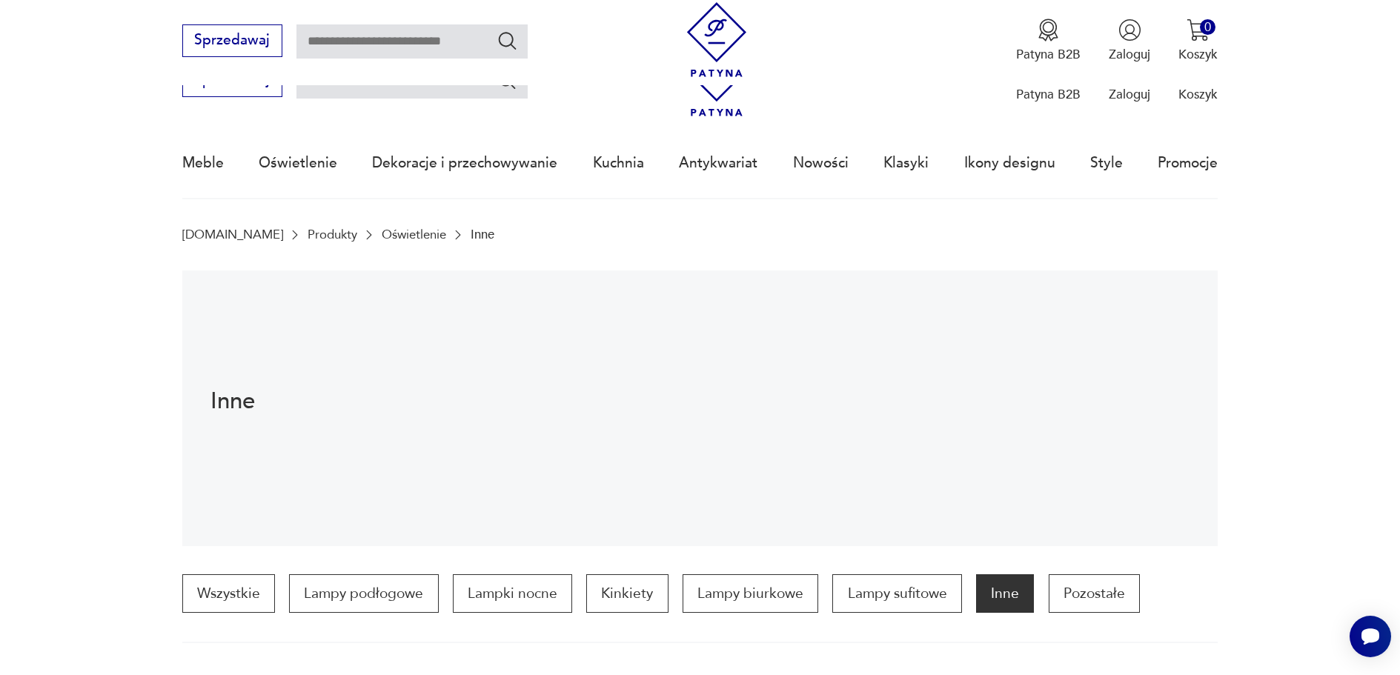
scroll to position [1635, 0]
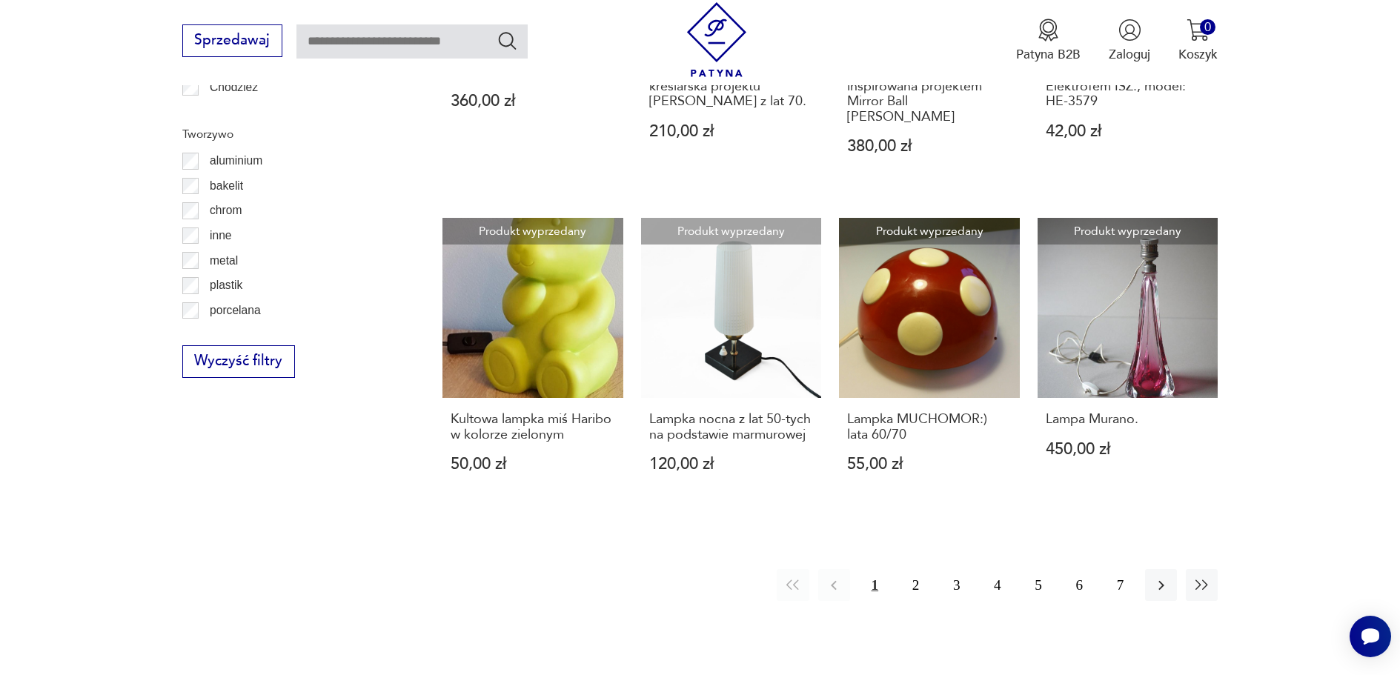
scroll to position [1857, 0]
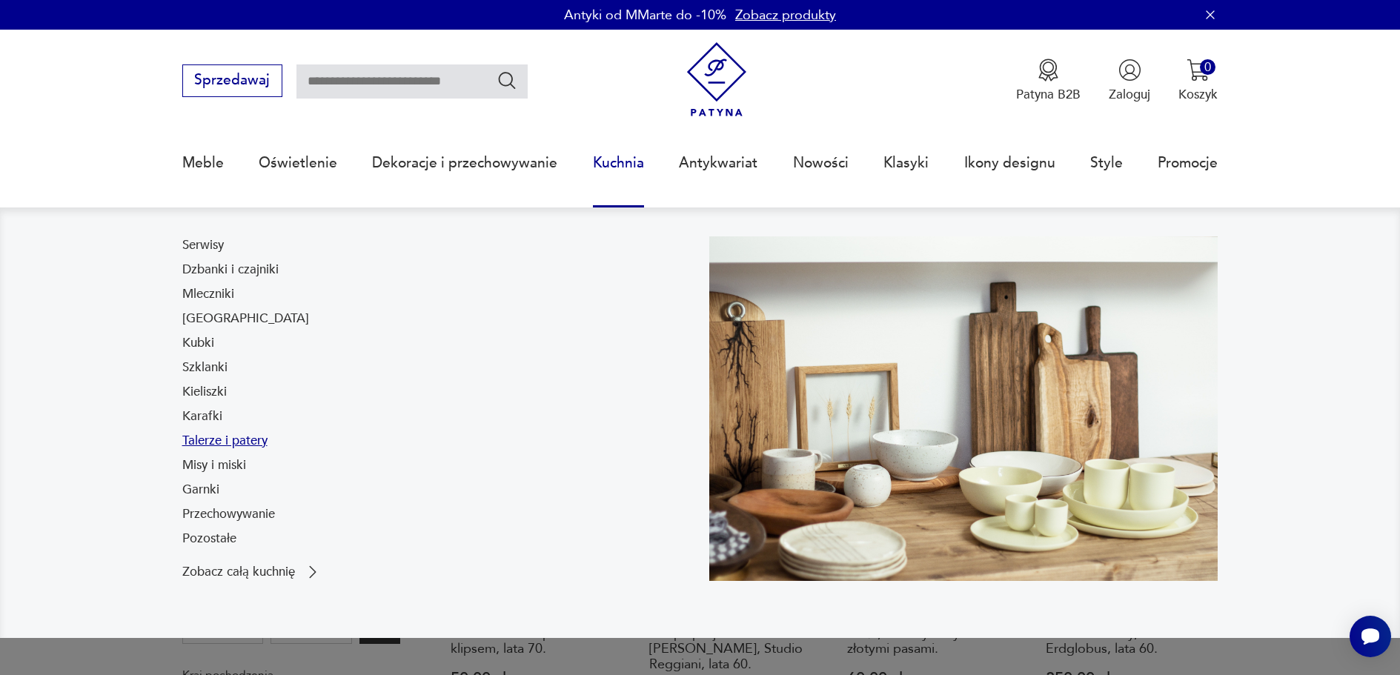
click at [213, 441] on link "Talerze i patery" at bounding box center [224, 441] width 85 height 18
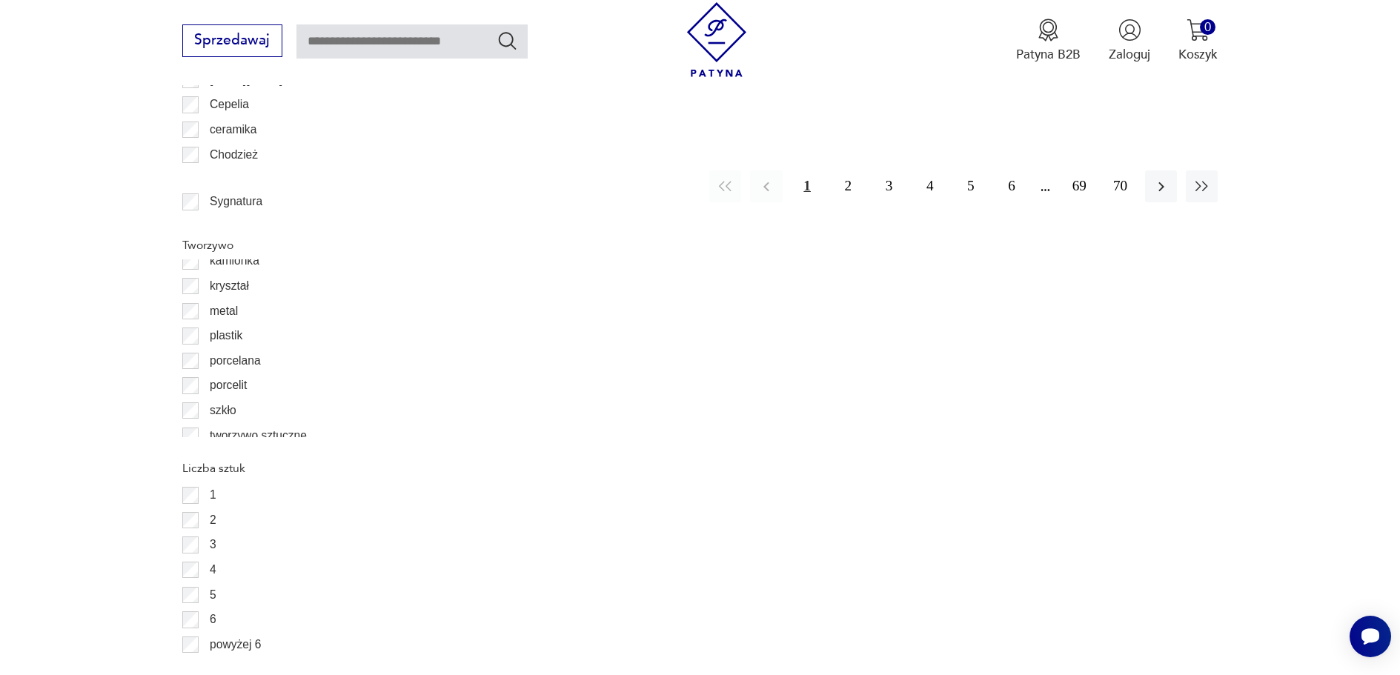
scroll to position [121, 0]
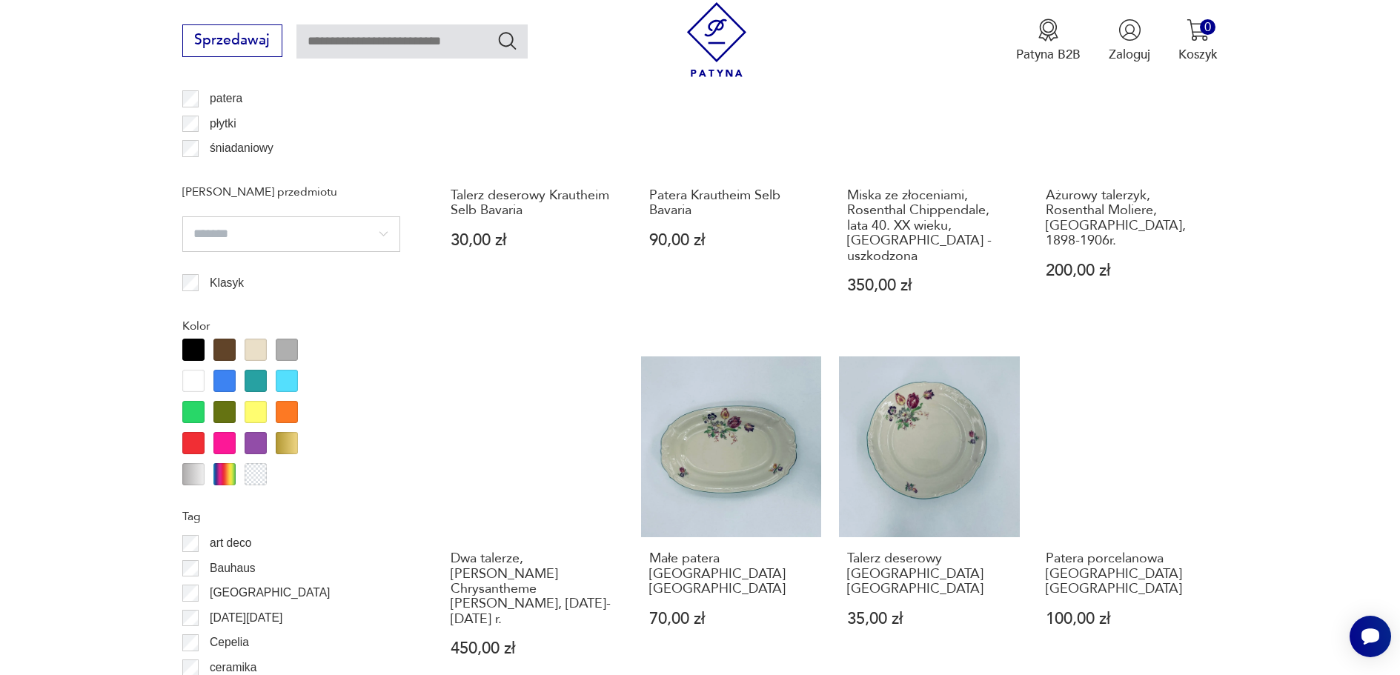
scroll to position [1531, 0]
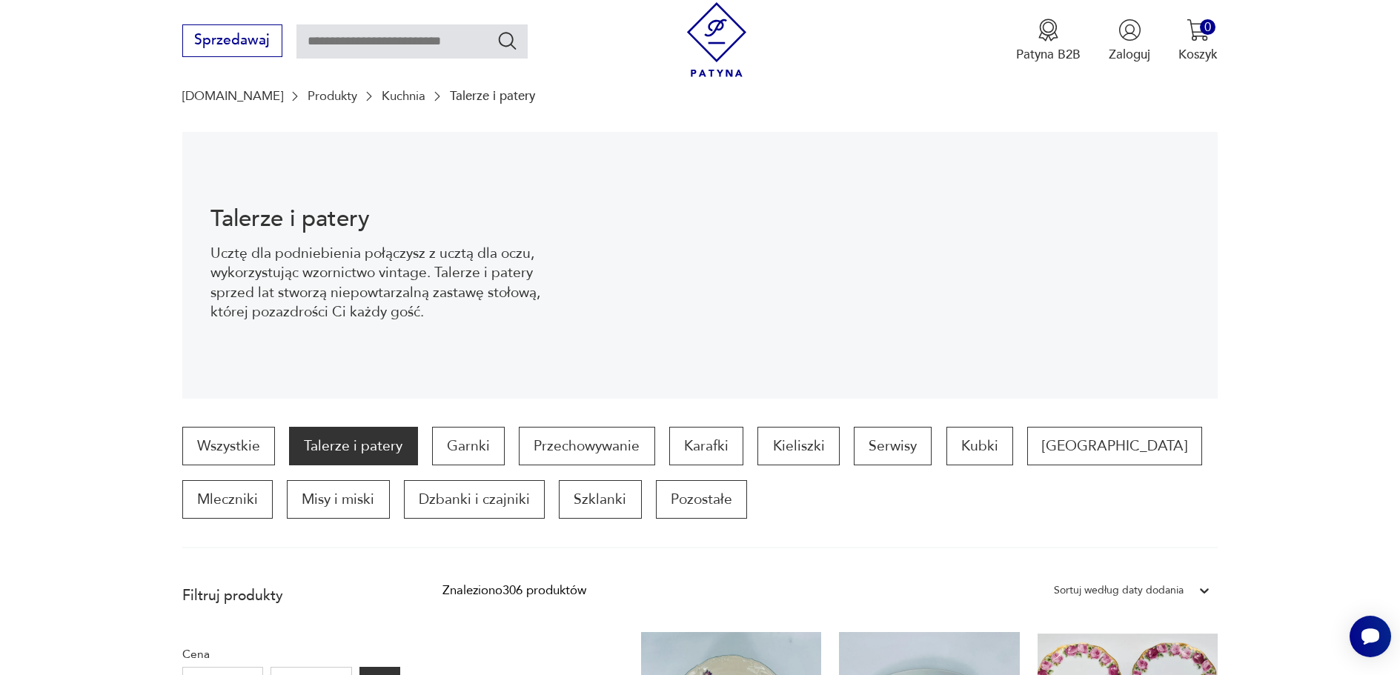
scroll to position [271, 0]
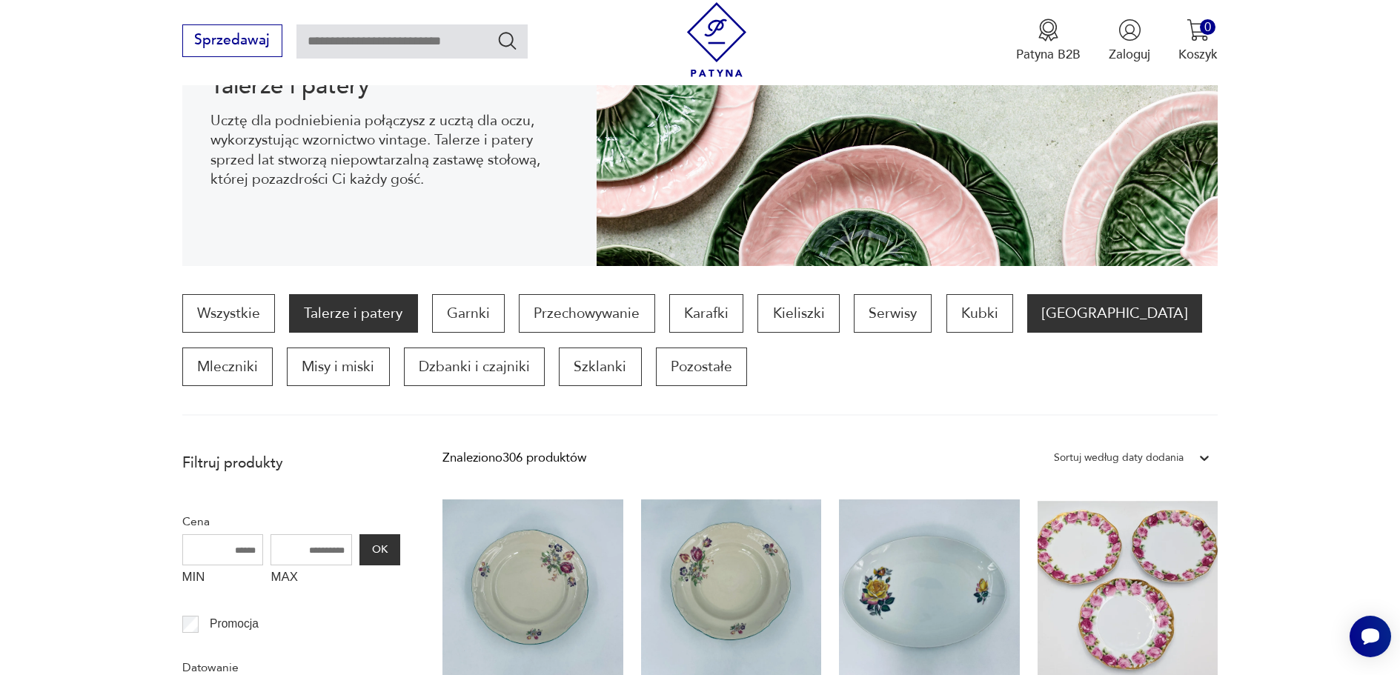
click at [1063, 309] on p "[GEOGRAPHIC_DATA]" at bounding box center [1114, 313] width 175 height 39
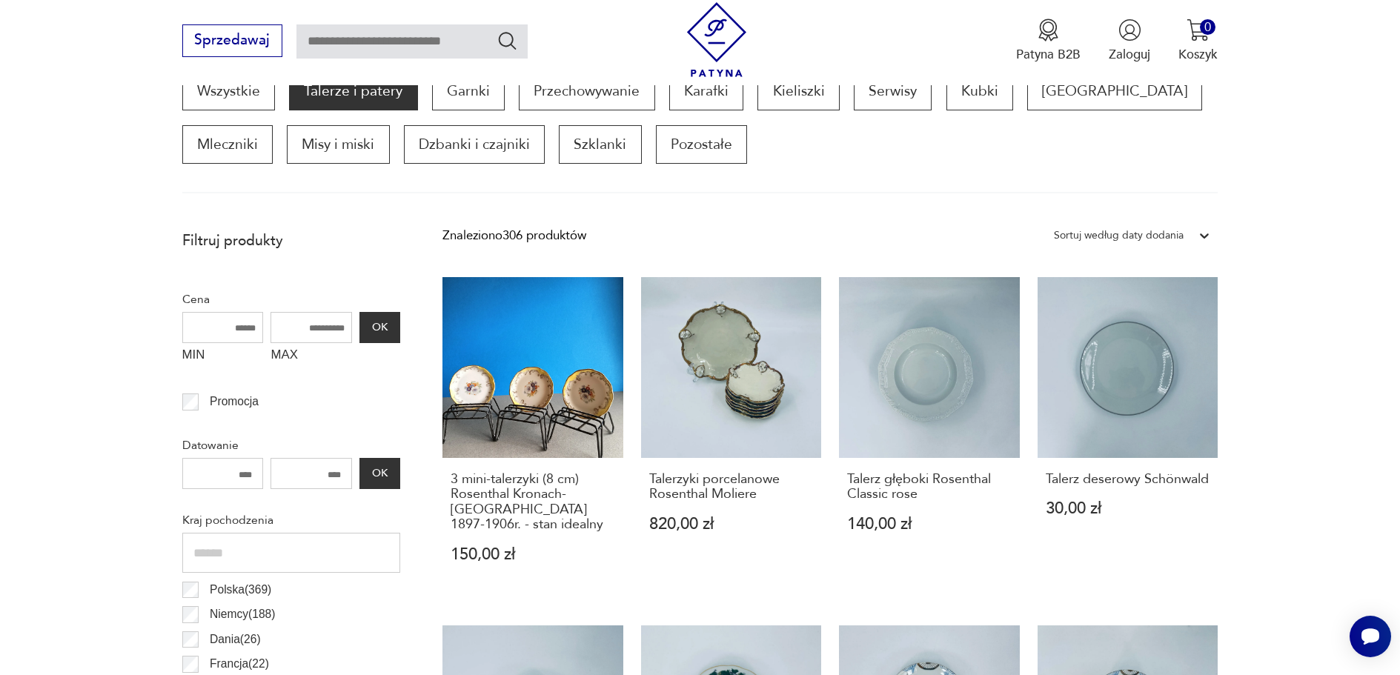
scroll to position [1996, 0]
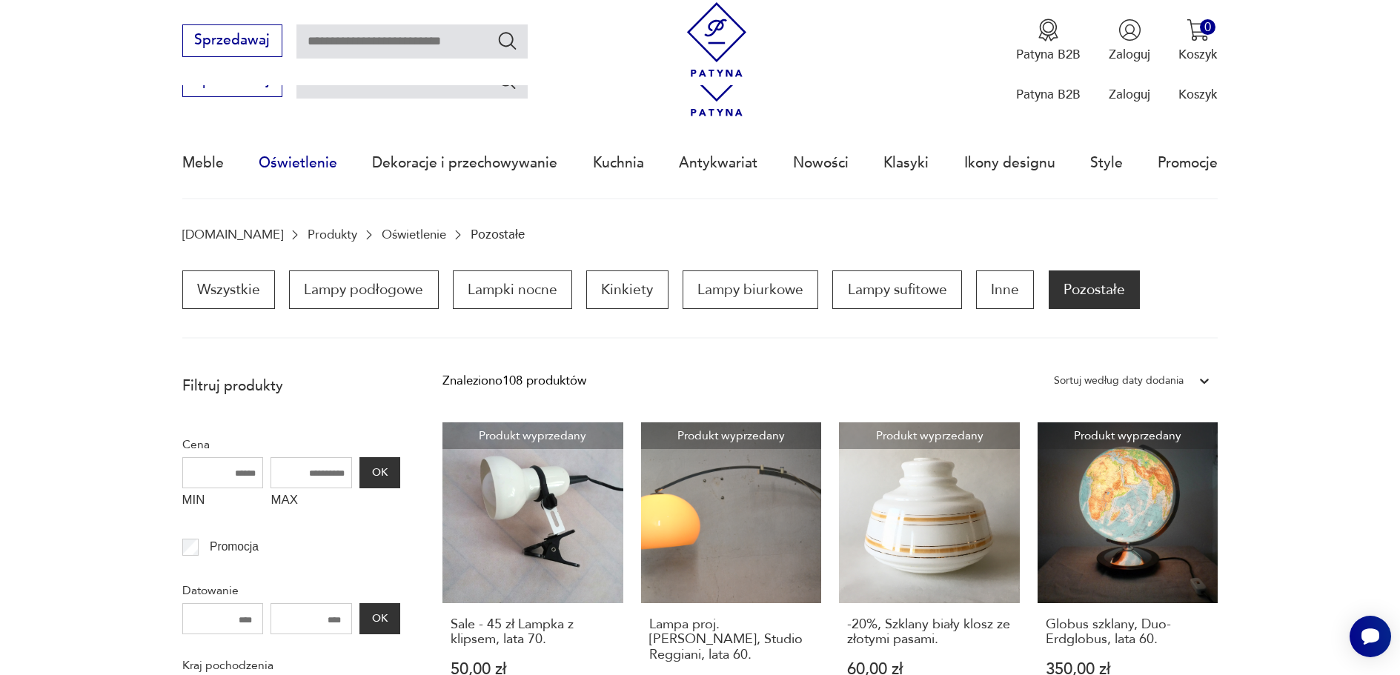
scroll to position [1405, 0]
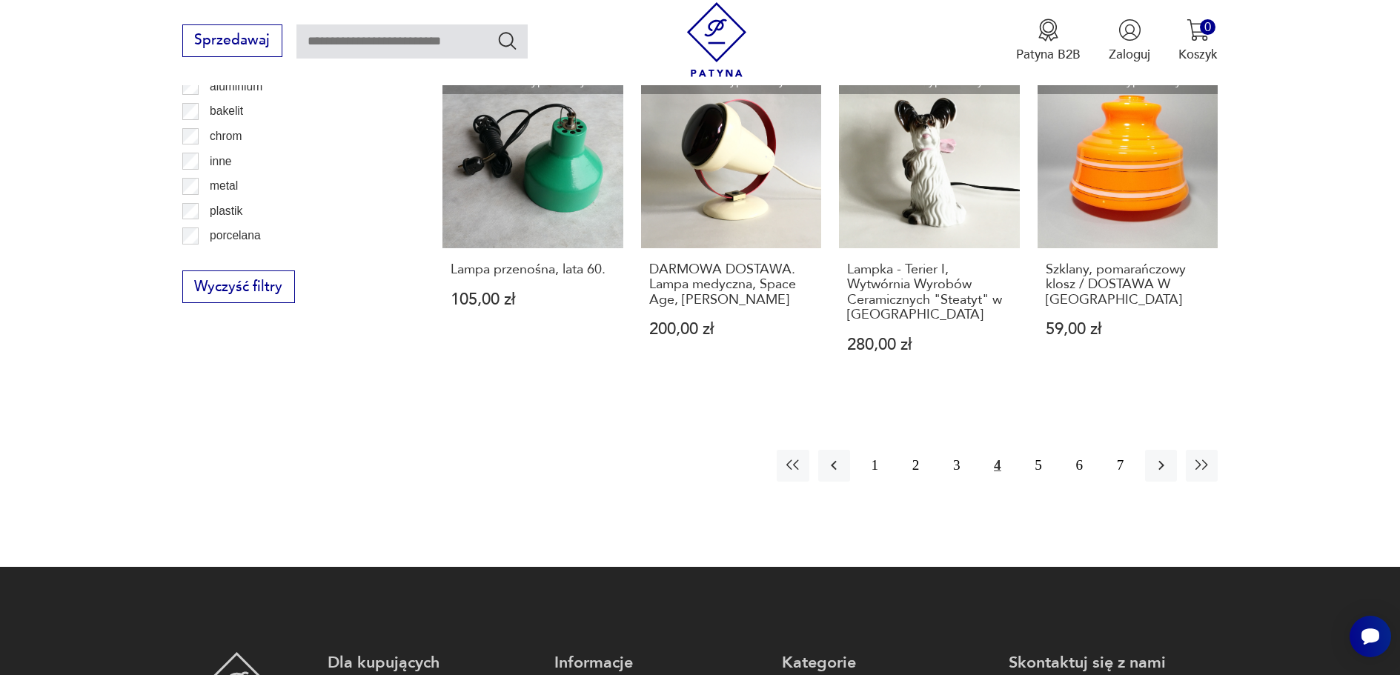
scroll to position [1331, 0]
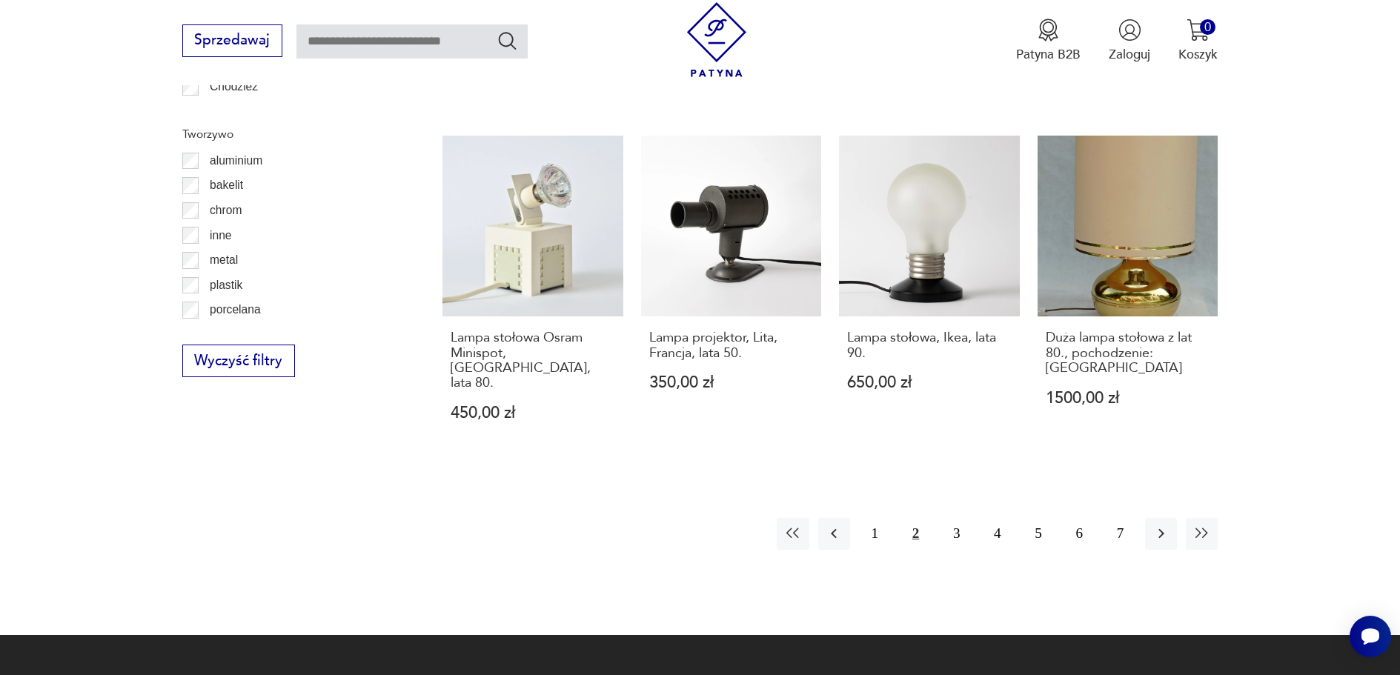
scroll to position [1405, 0]
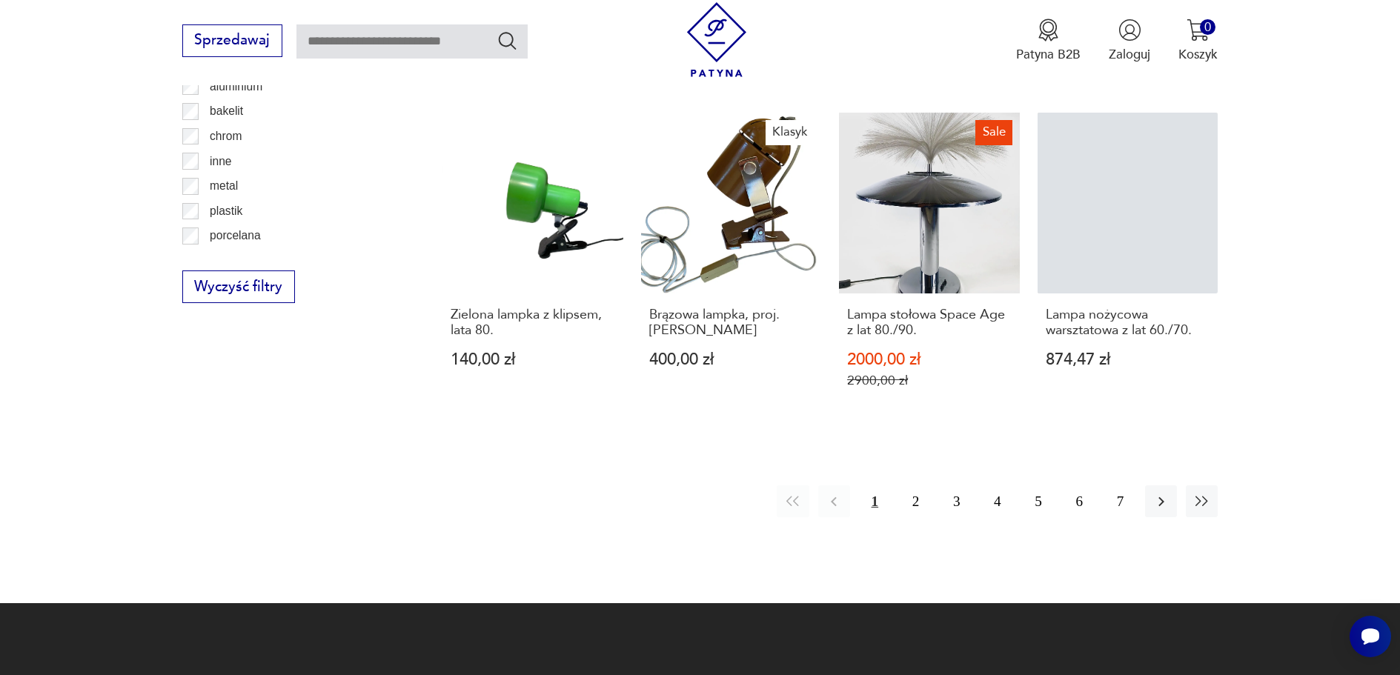
scroll to position [439, 0]
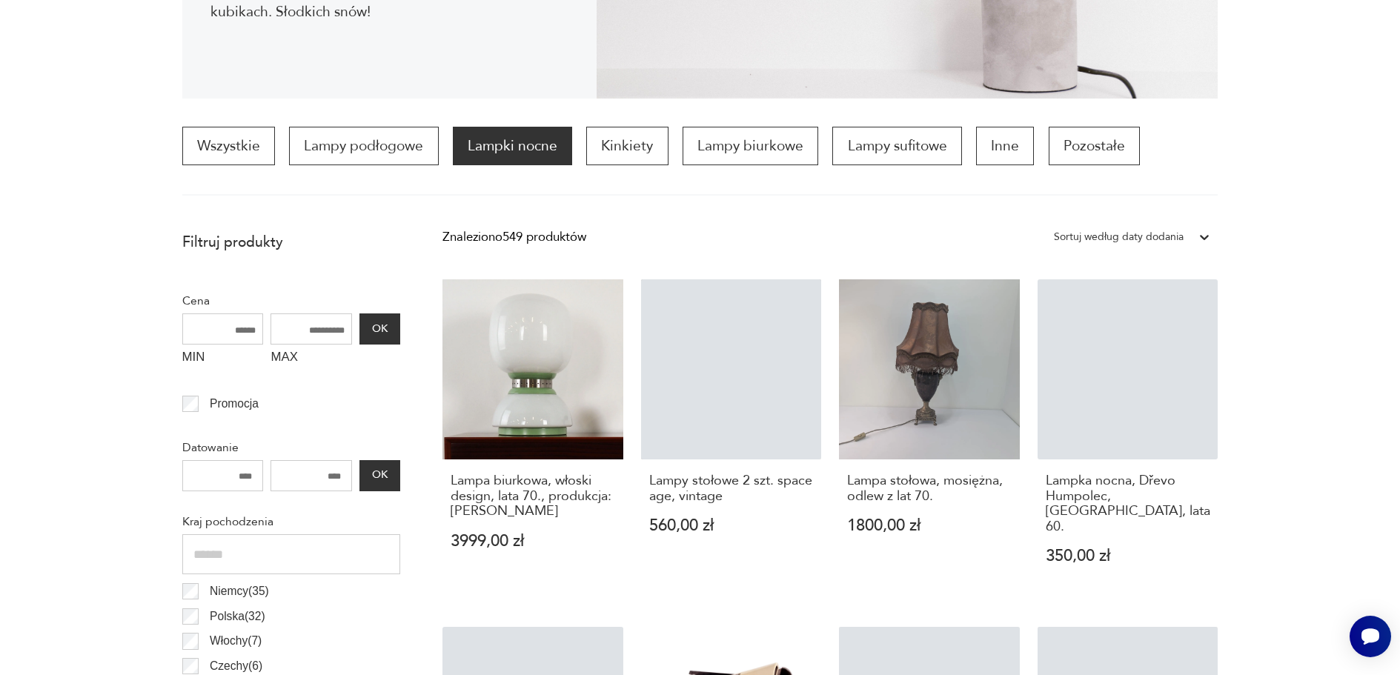
scroll to position [48, 0]
